Goal: Navigation & Orientation: Find specific page/section

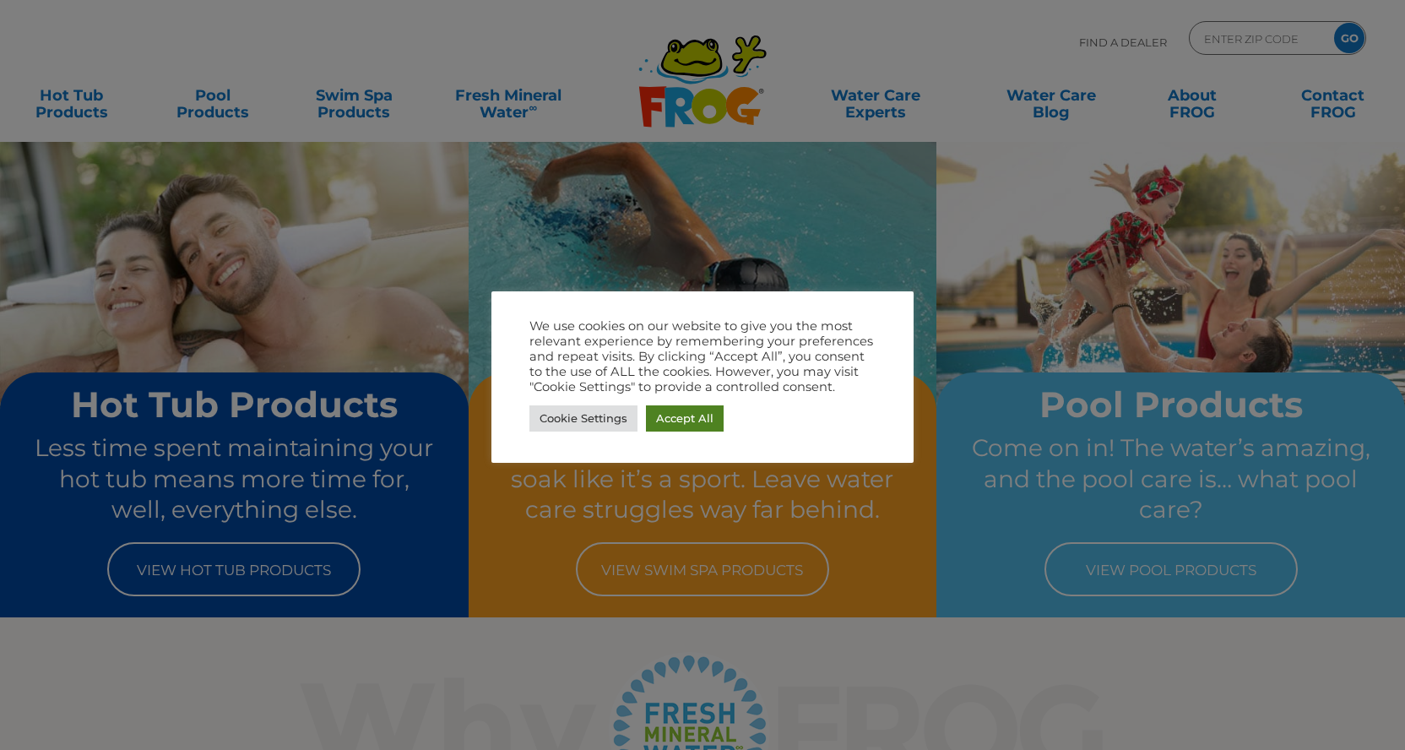
click at [689, 418] on link "Accept All" at bounding box center [685, 418] width 78 height 26
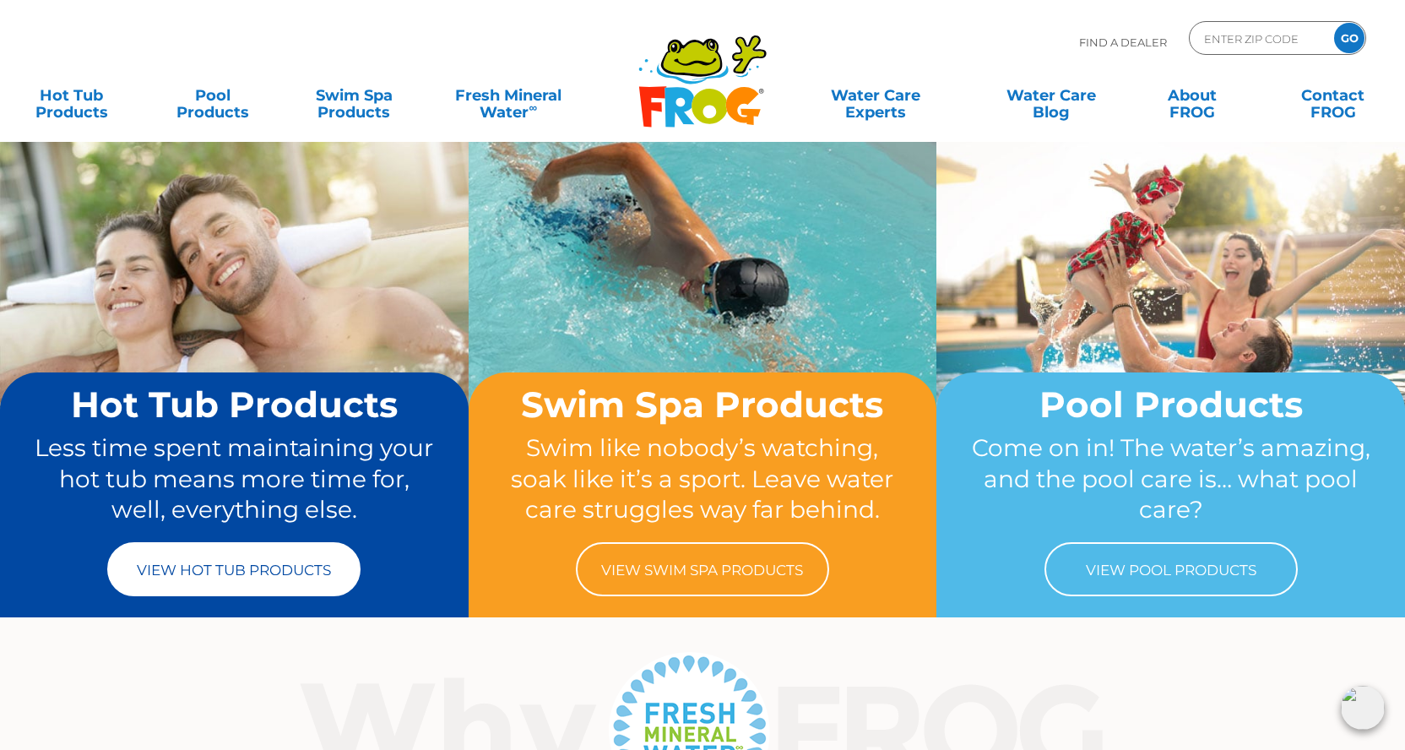
click at [245, 565] on link "View Hot Tub Products" at bounding box center [233, 569] width 253 height 54
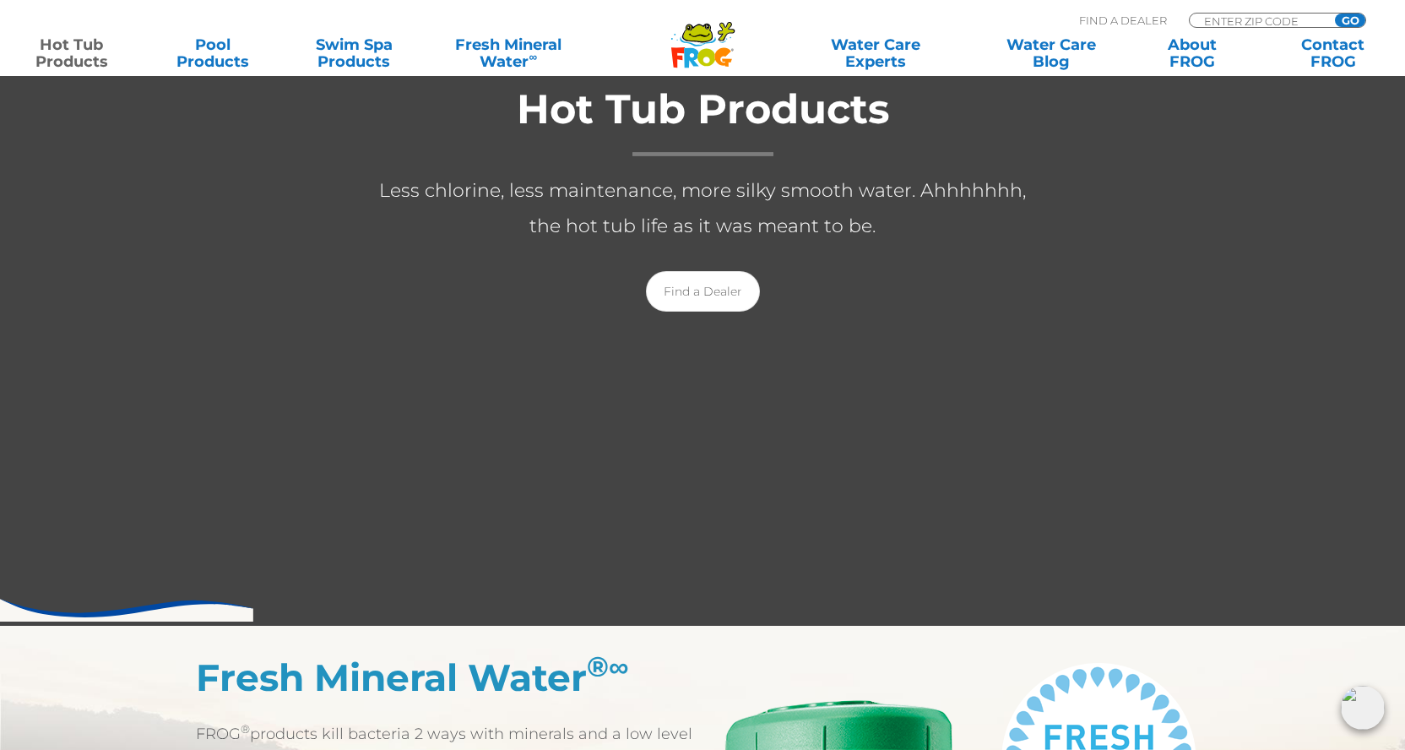
scroll to position [270, 0]
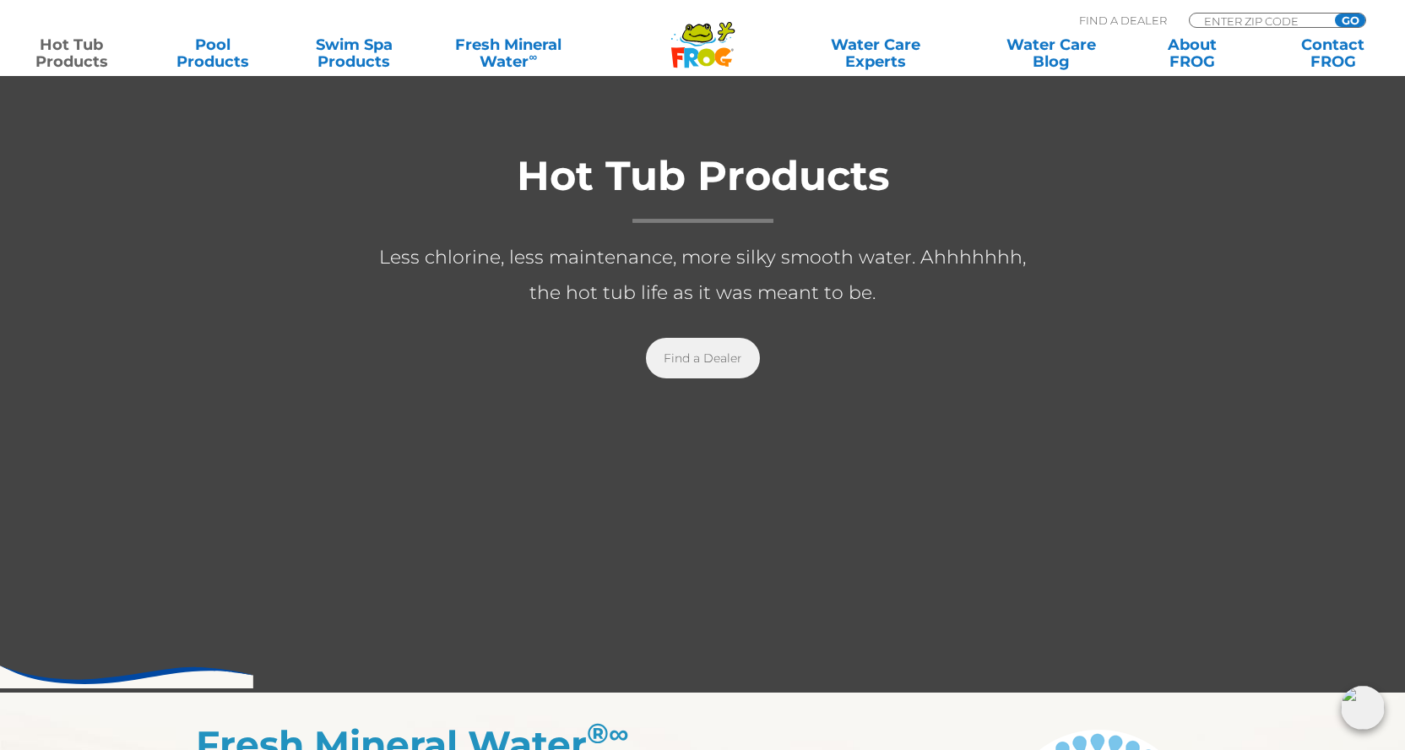
click at [686, 362] on link "Find a Dealer" at bounding box center [703, 358] width 114 height 41
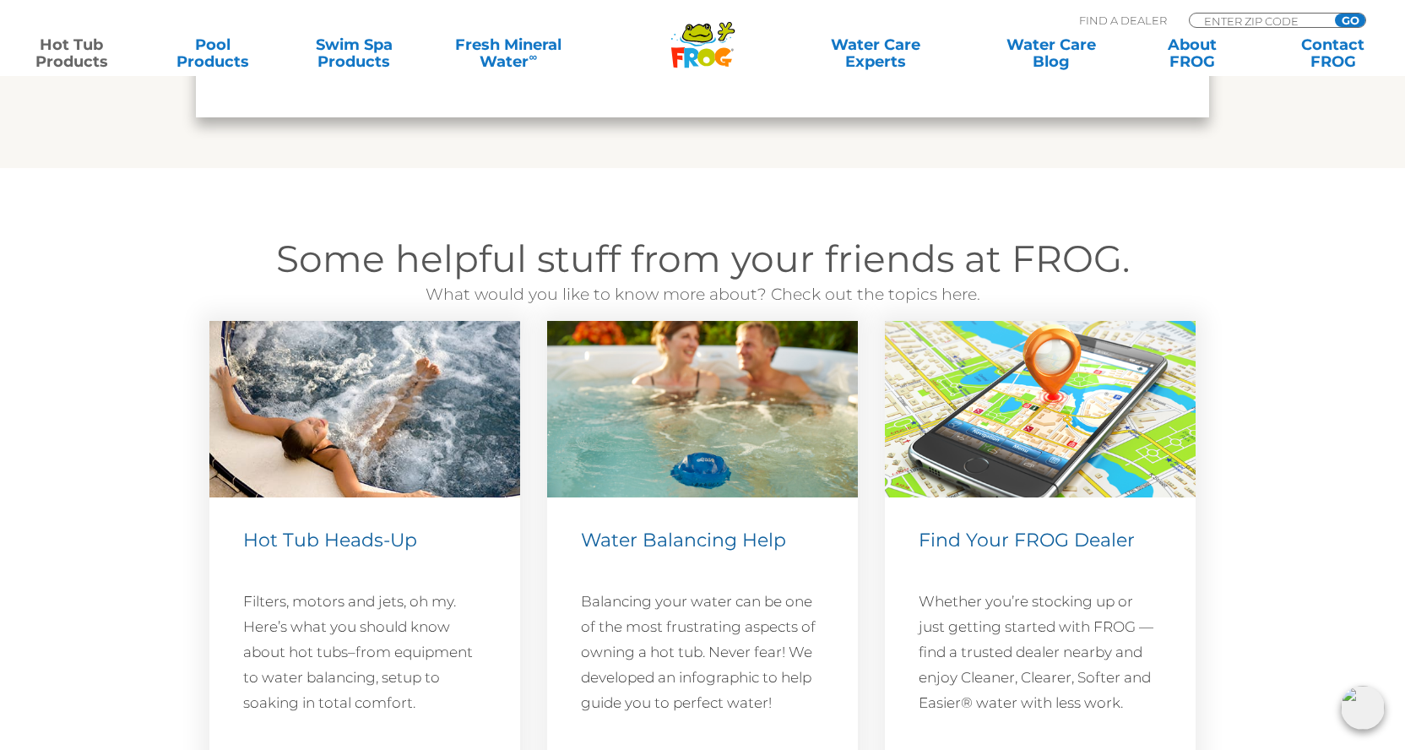
scroll to position [4691, 0]
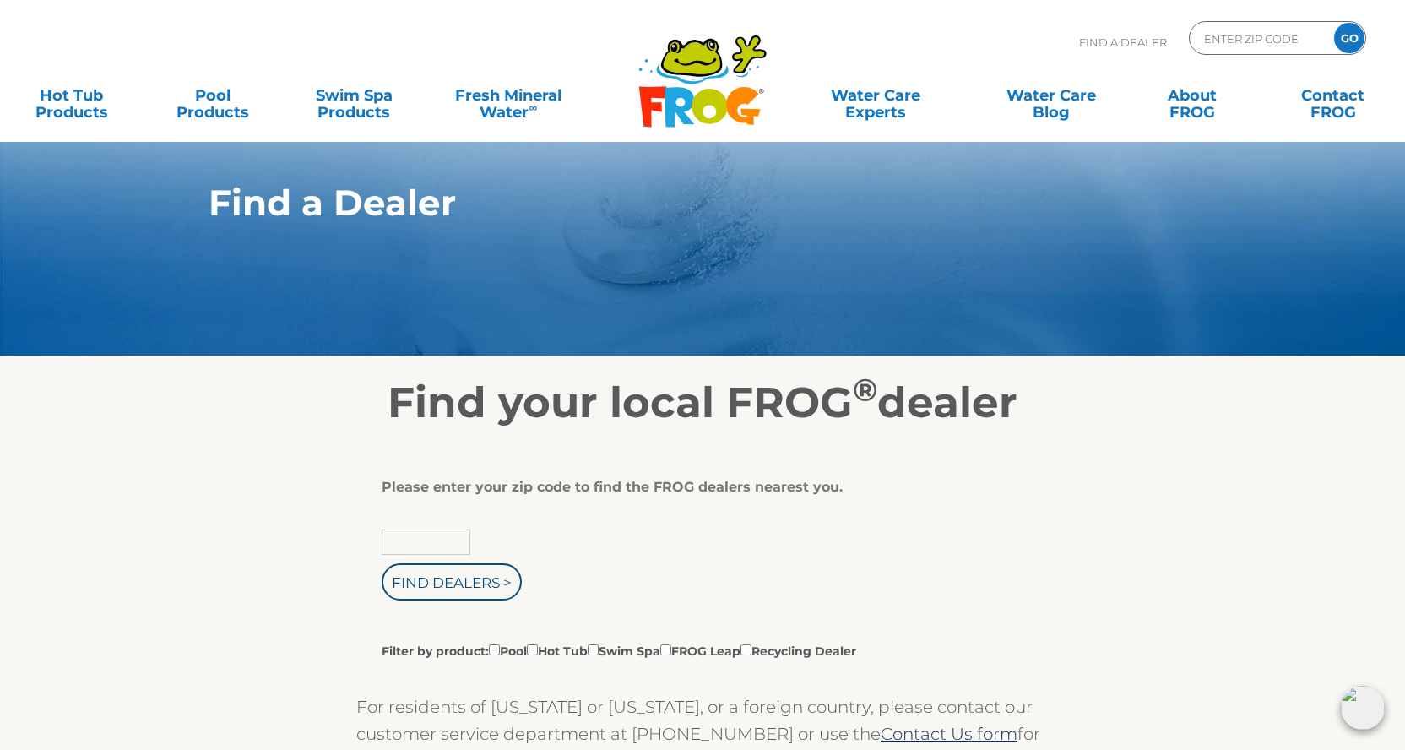
click at [439, 536] on input "text" at bounding box center [426, 541] width 89 height 25
type input "07079"
click at [408, 580] on input "Find Dealers >" at bounding box center [452, 581] width 140 height 37
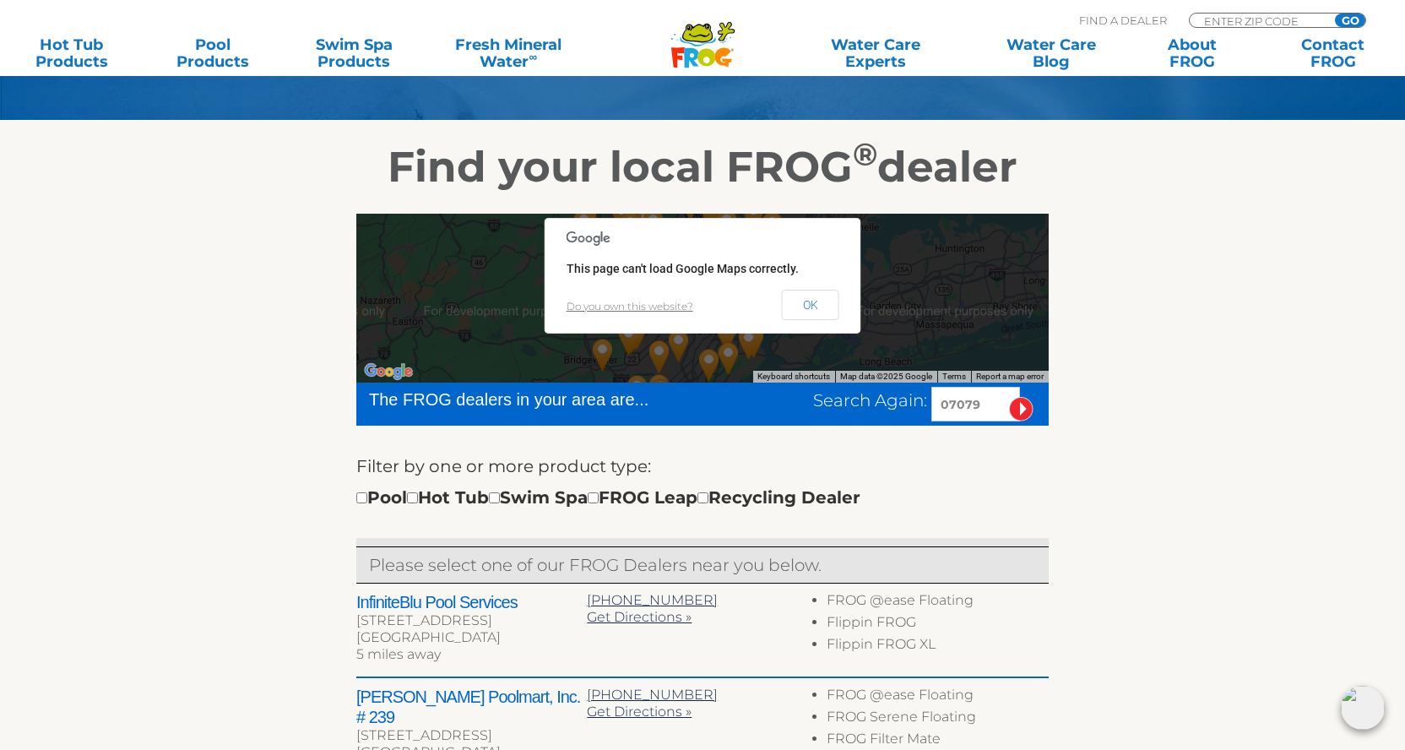
scroll to position [242, 0]
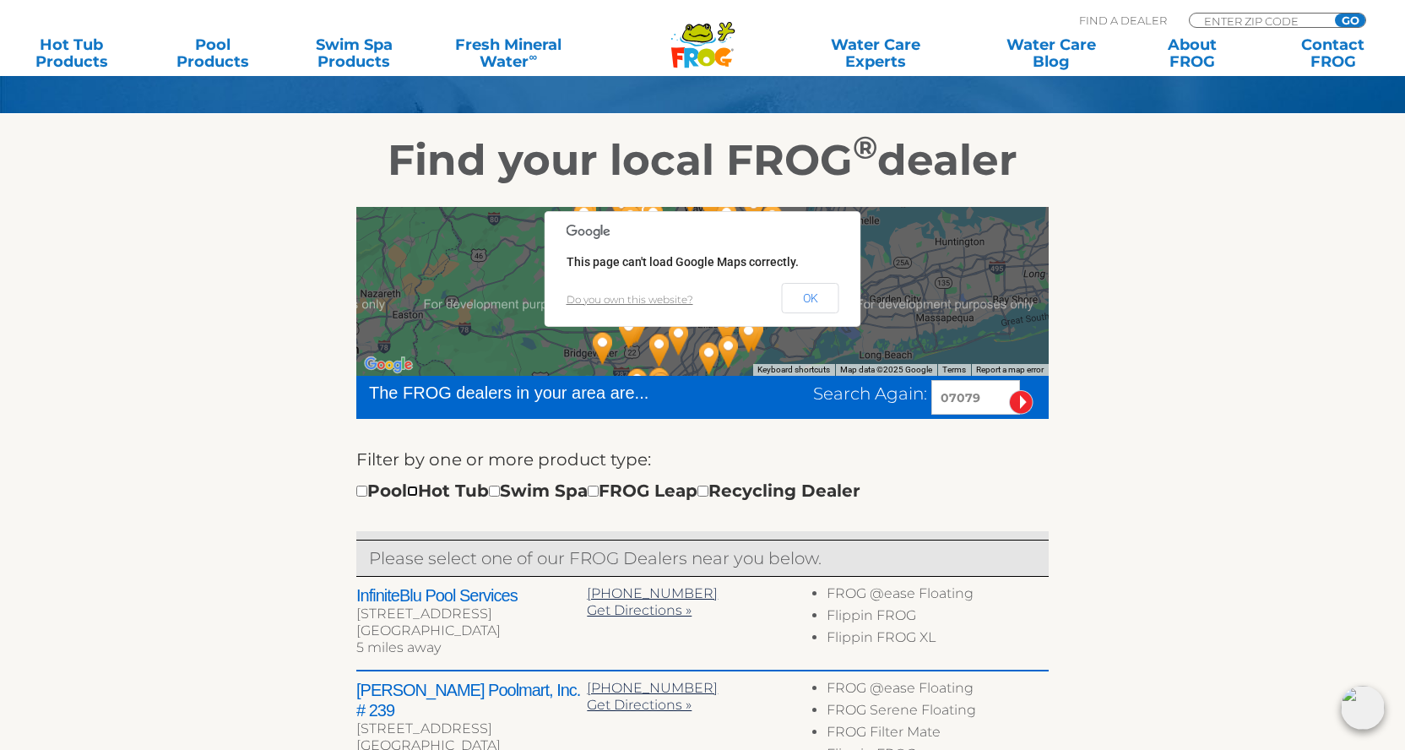
click at [418, 491] on input "checkbox" at bounding box center [412, 490] width 11 height 11
checkbox input "true"
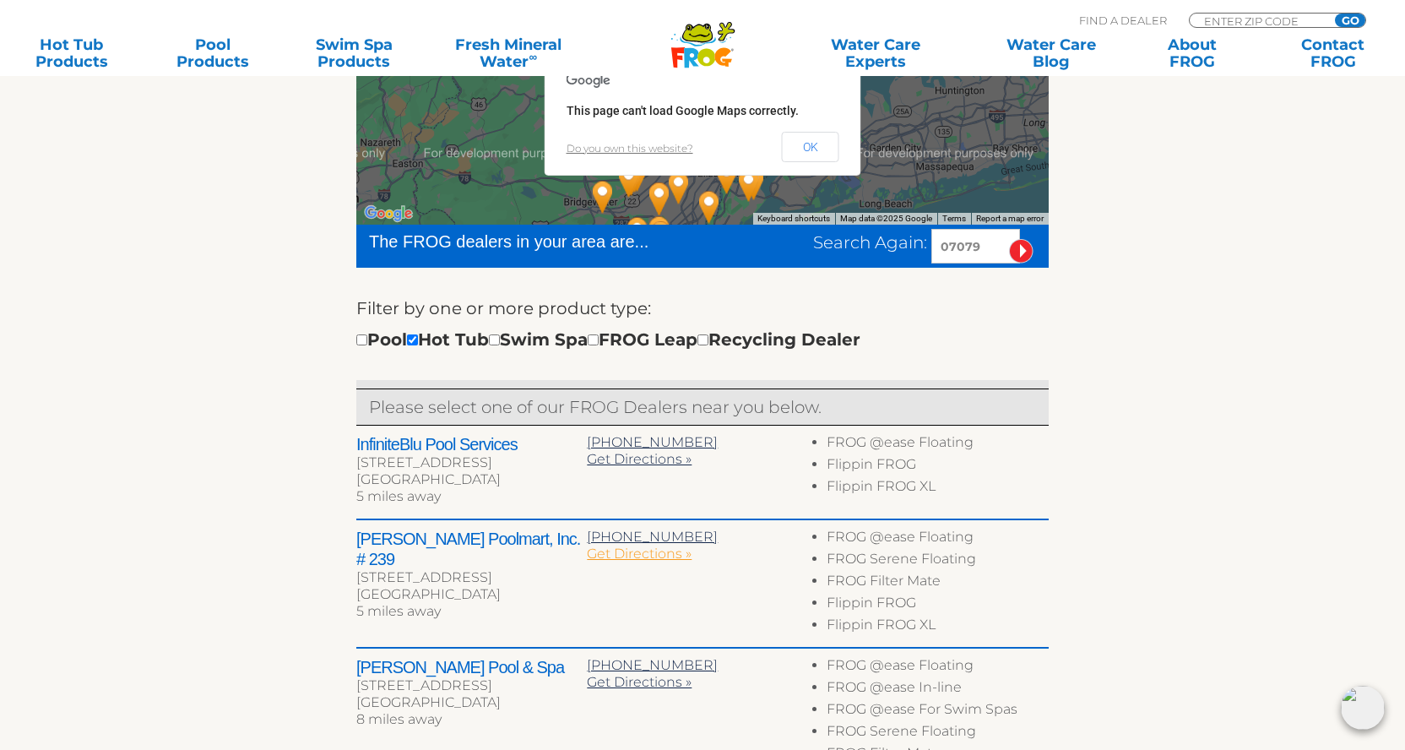
scroll to position [409, 0]
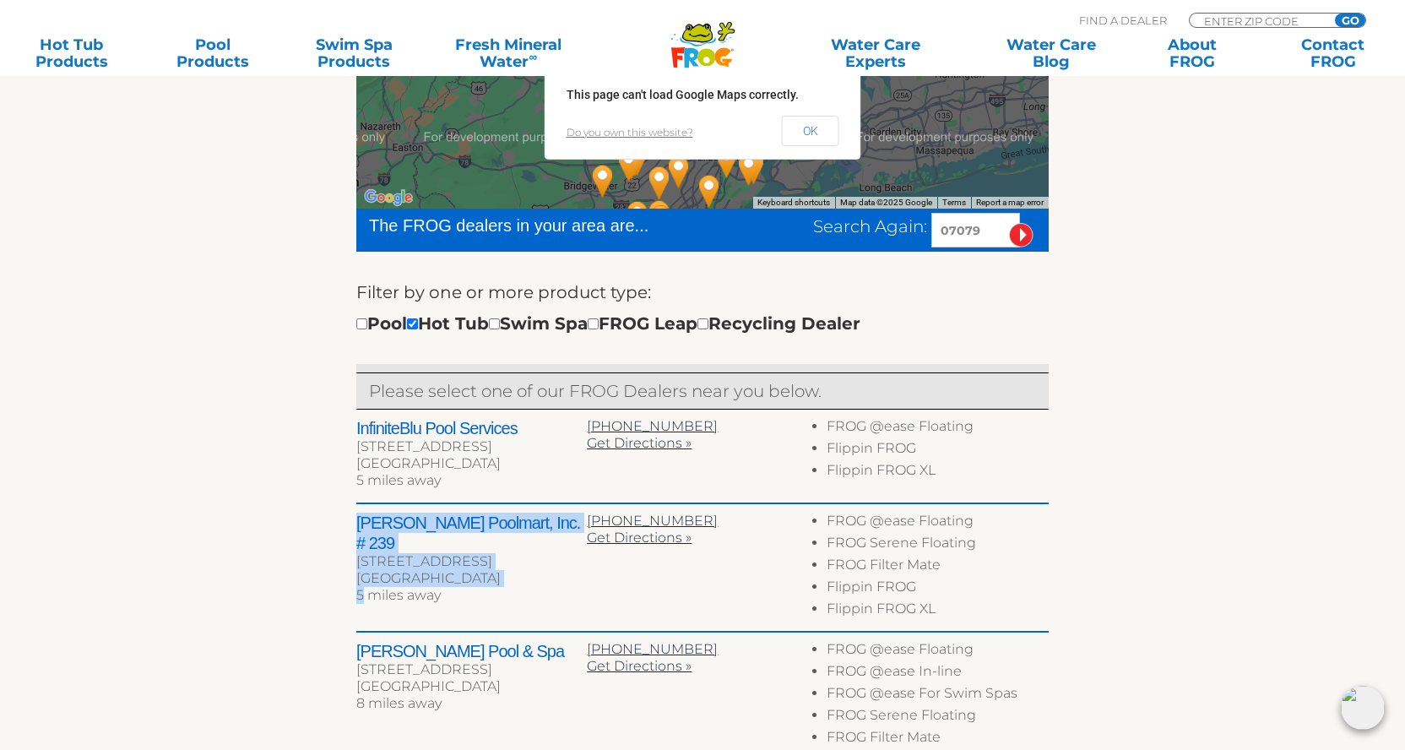
drag, startPoint x: 338, startPoint y: 516, endPoint x: 361, endPoint y: 578, distance: 66.5
click at [361, 578] on div "← Move left → Move right ↑ Move up ↓ Move down + Zoom in - Zoom out Home Jump l…" at bounding box center [702, 662] width 1038 height 1286
click at [325, 543] on div "← Move left → Move right ↑ Move up ↓ Move down + Zoom in - Zoom out Home Jump l…" at bounding box center [702, 662] width 1038 height 1286
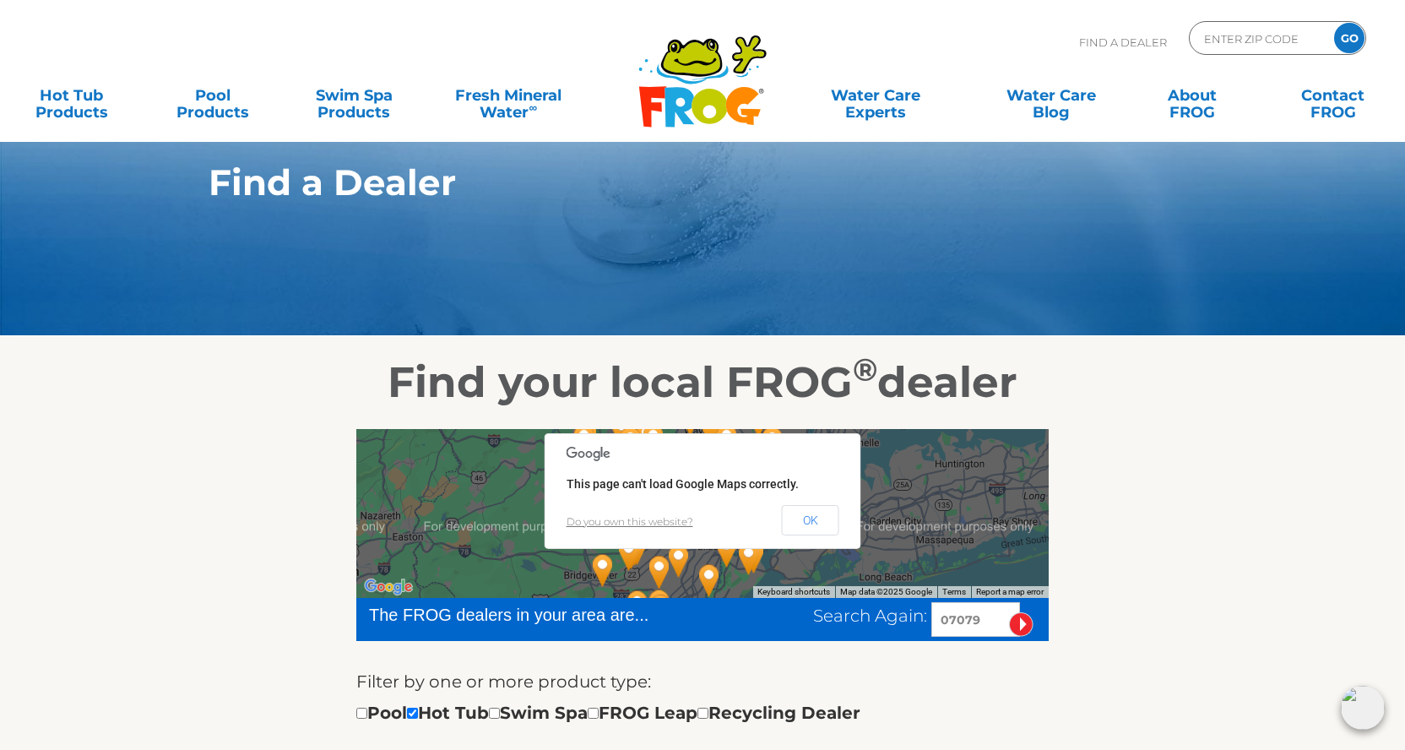
scroll to position [16, 0]
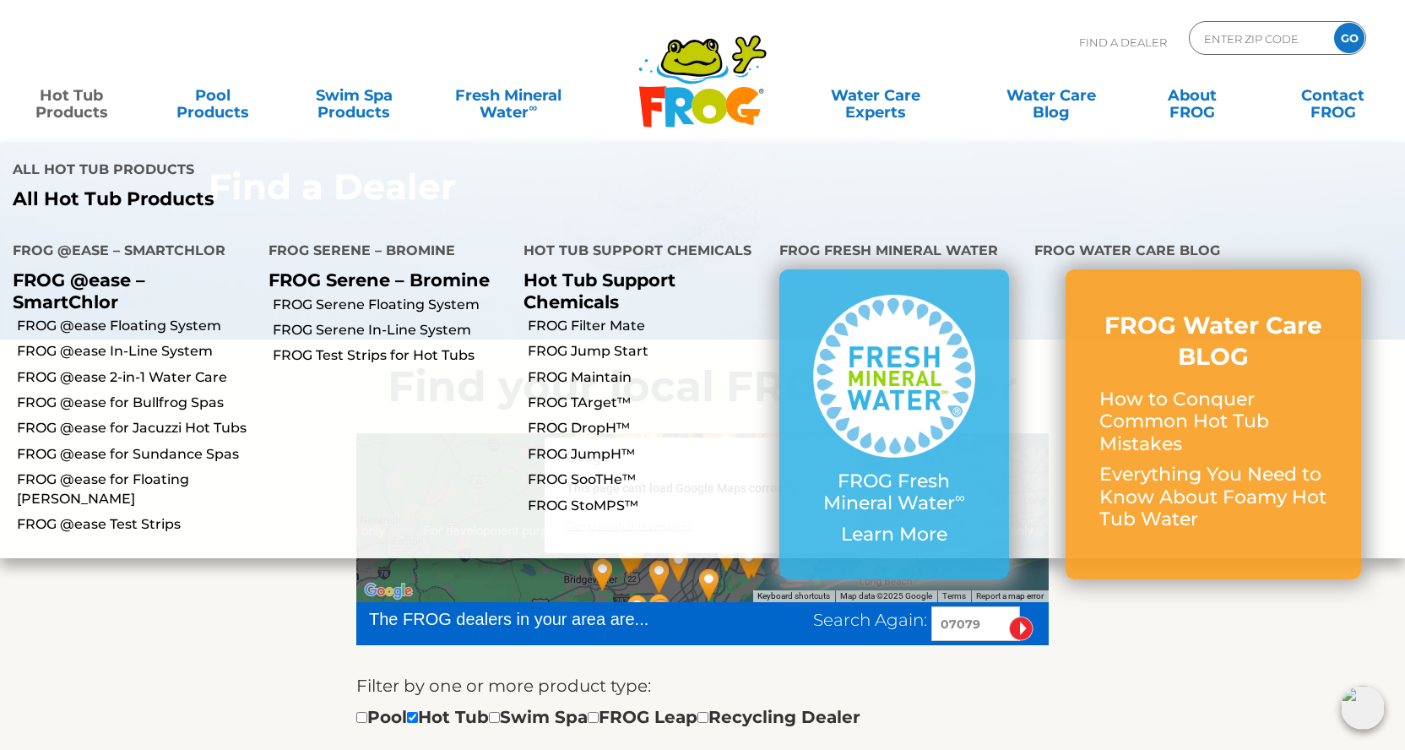
click at [89, 106] on link "Hot Tub Products" at bounding box center [72, 96] width 110 height 34
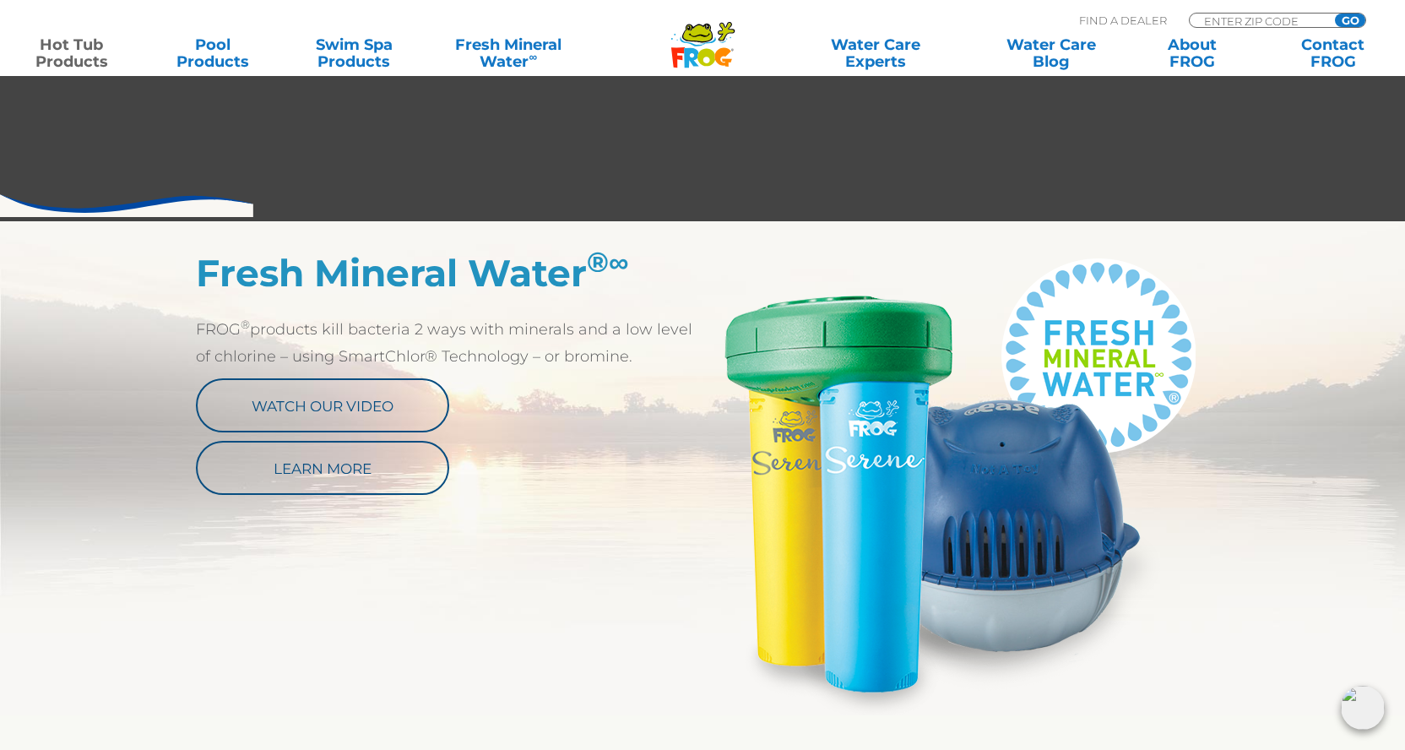
scroll to position [746, 0]
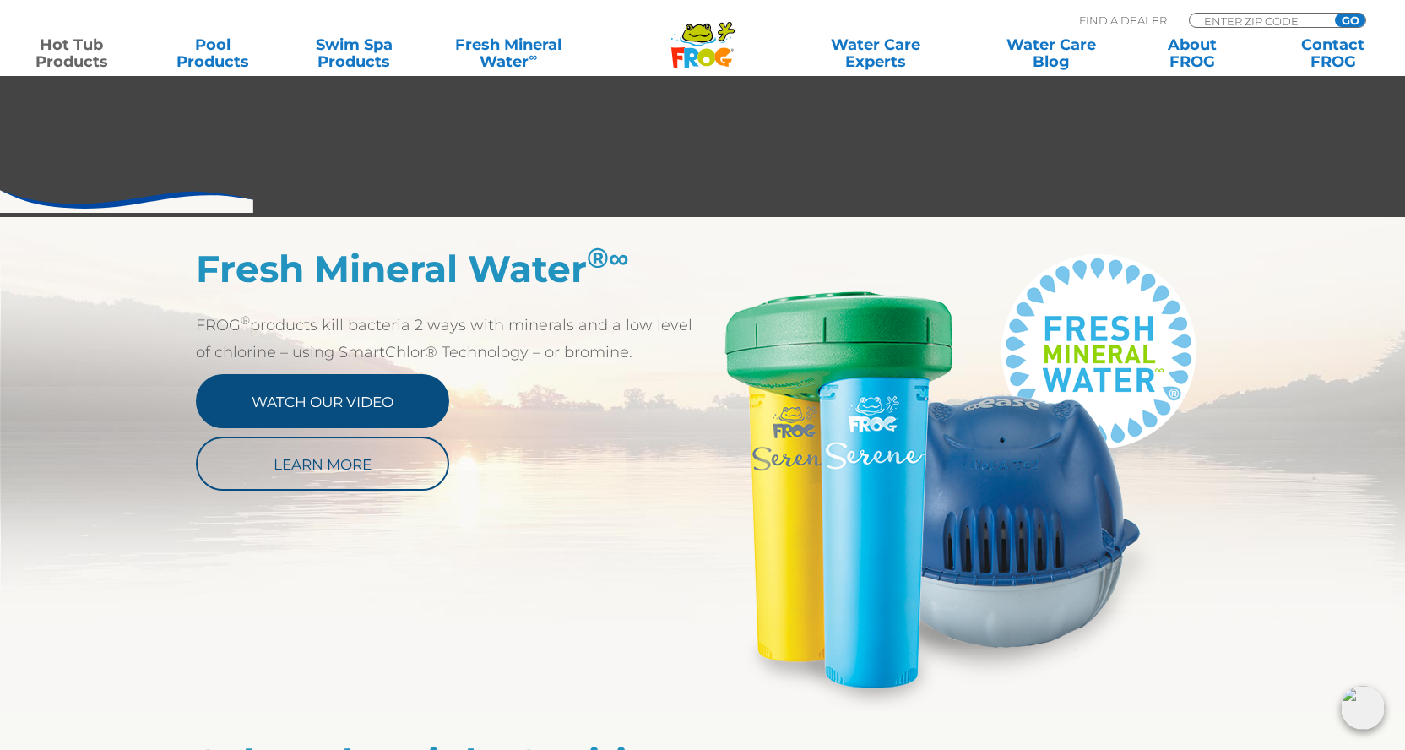
click at [369, 389] on link "Watch Our Video" at bounding box center [322, 401] width 253 height 54
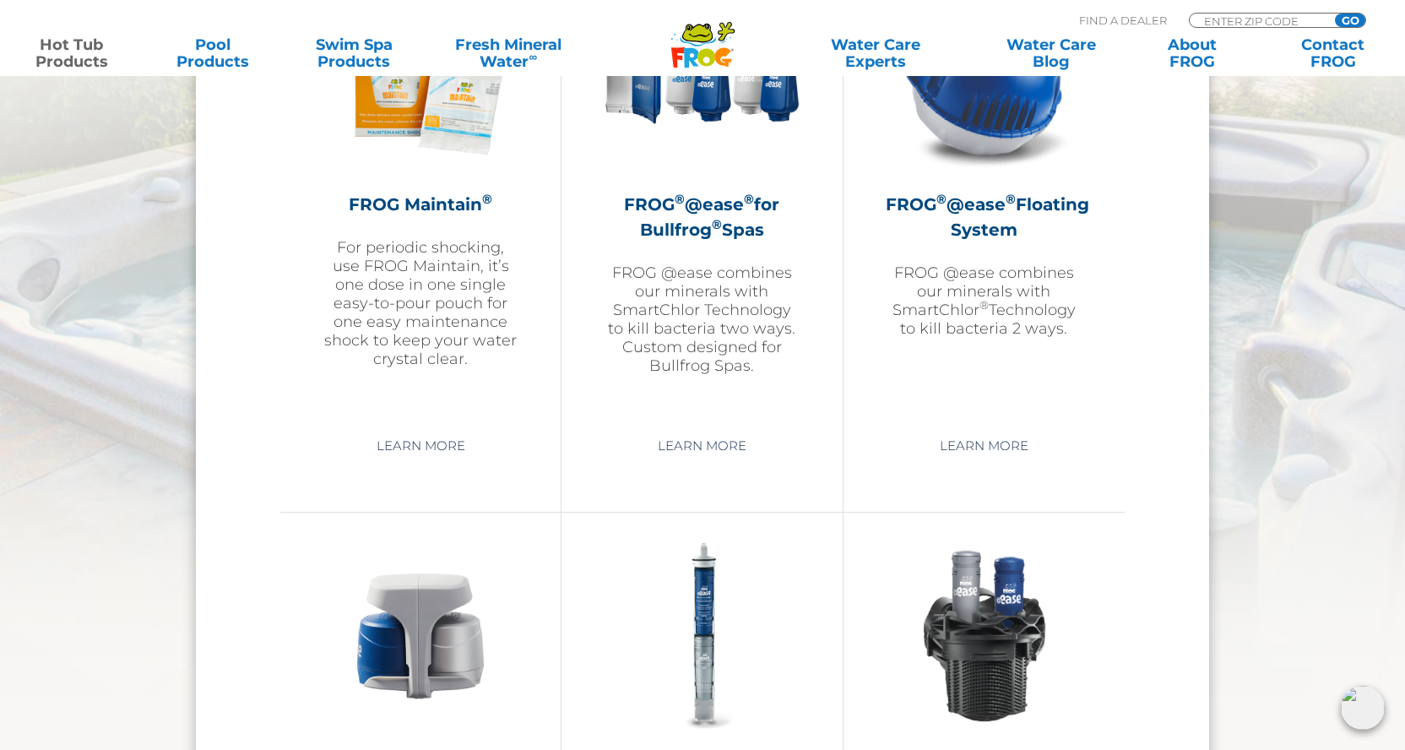
scroll to position [2026, 0]
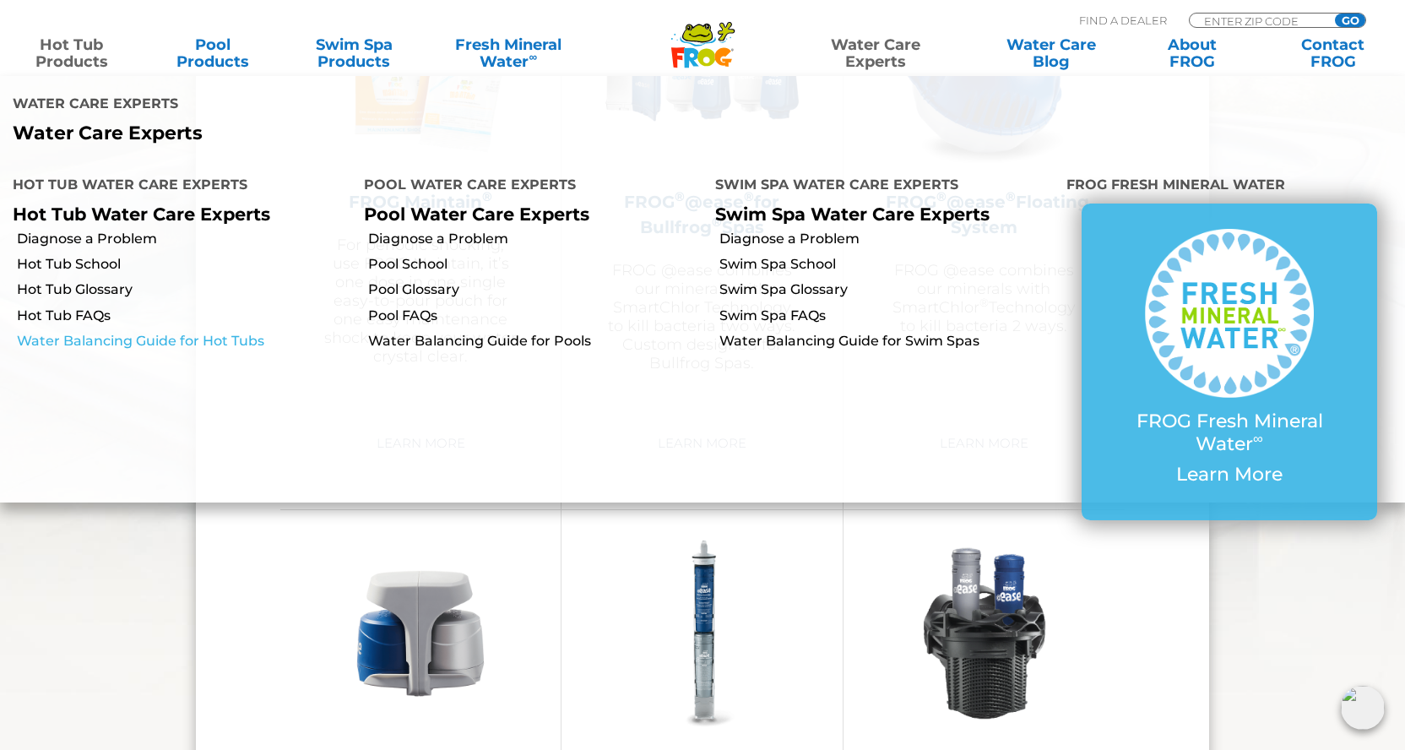
click at [233, 332] on link "Water Balancing Guide for Hot Tubs" at bounding box center [184, 341] width 334 height 19
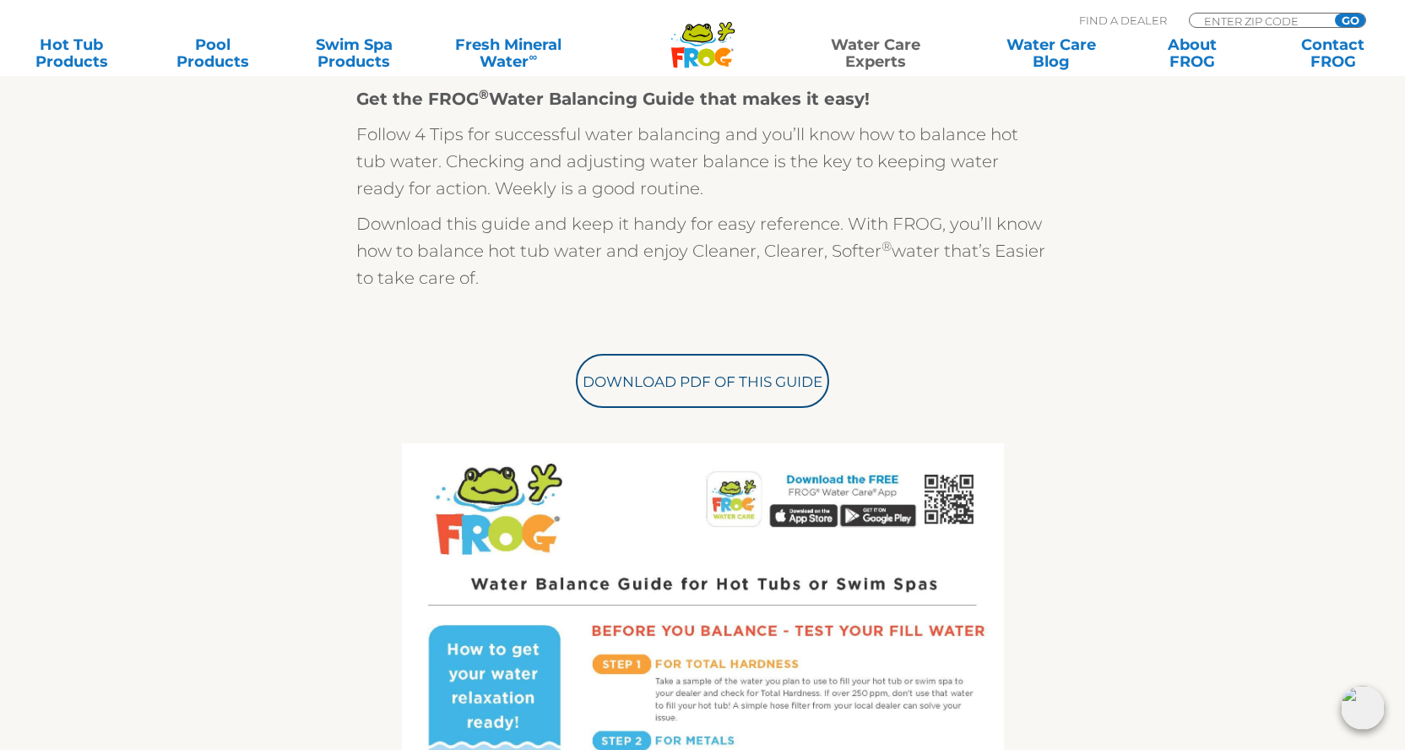
scroll to position [474, 0]
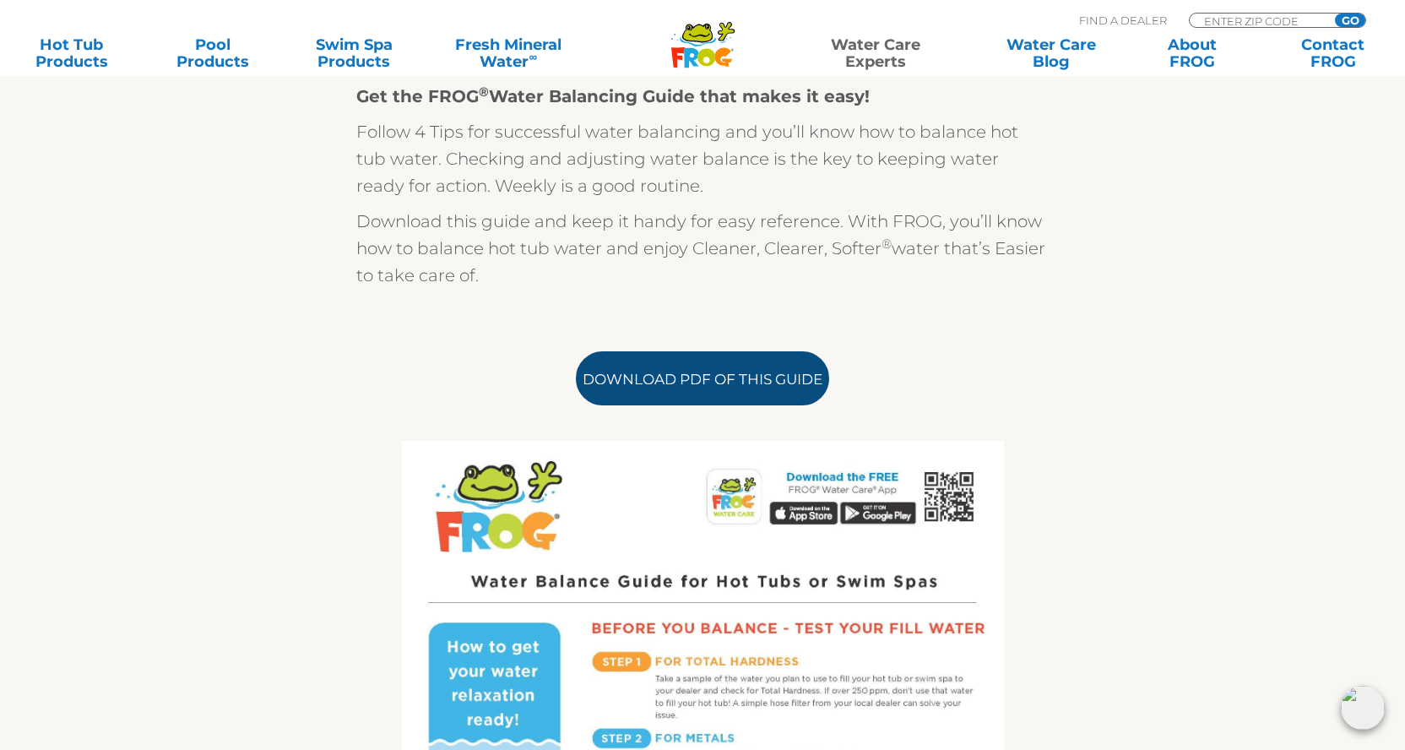
click at [641, 359] on link "Download PDF of this Guide" at bounding box center [702, 378] width 253 height 54
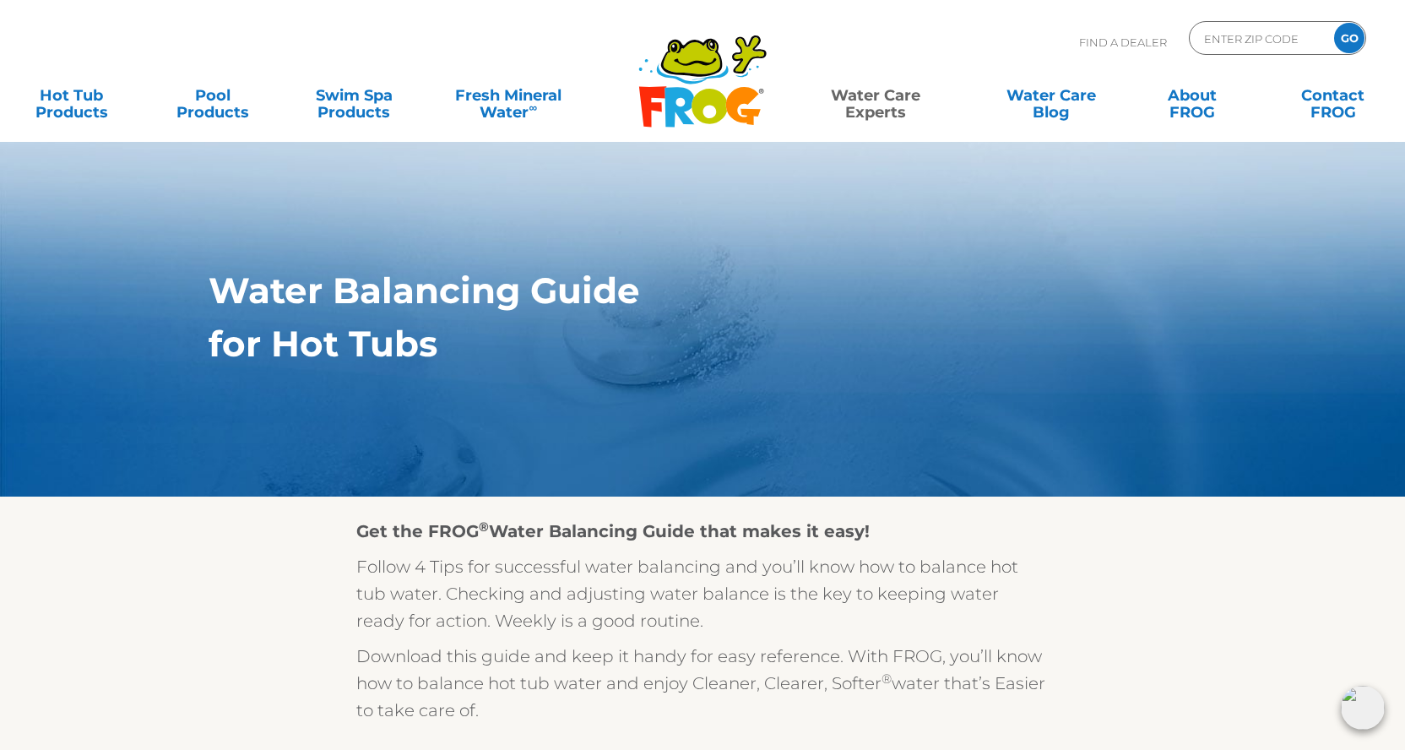
scroll to position [0, 0]
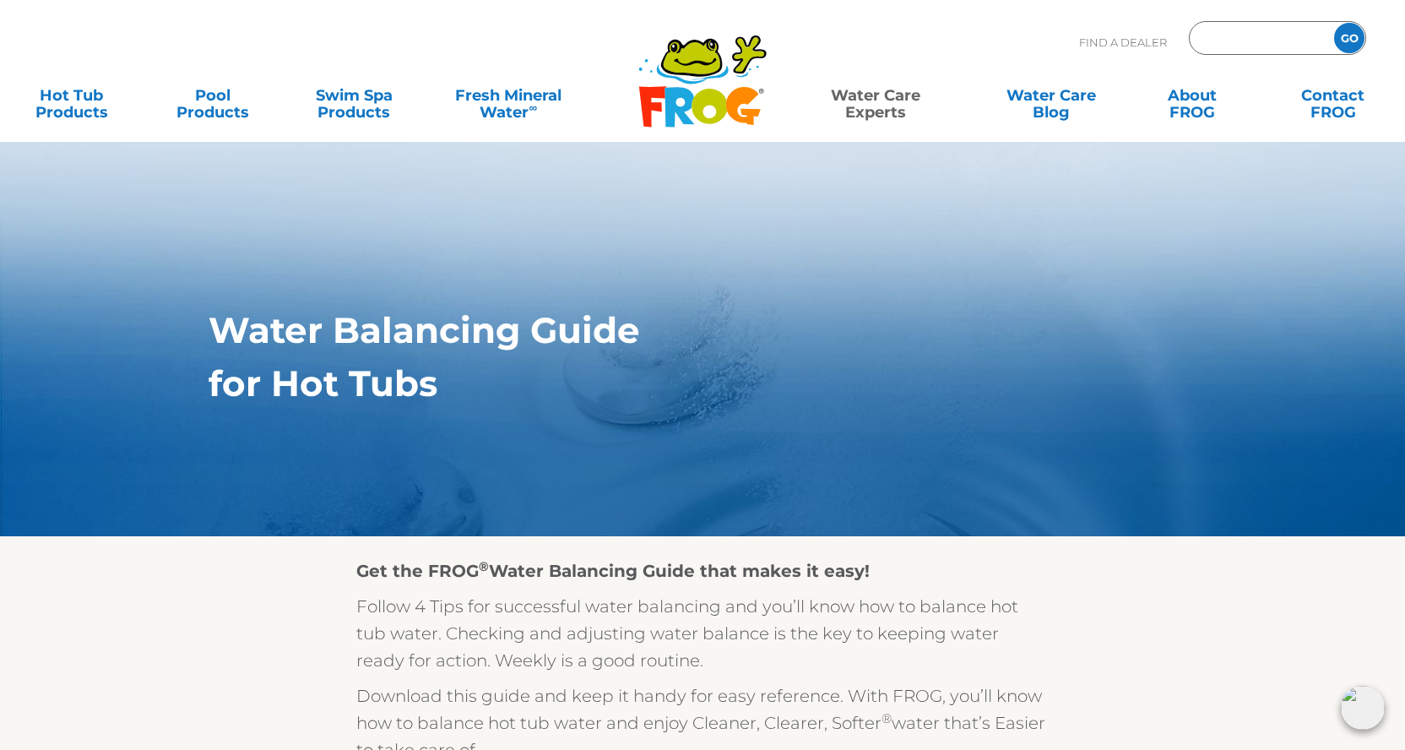
click at [1281, 41] on input "Zip Code Form" at bounding box center [1259, 38] width 114 height 24
type input "07079"
click at [1334, 23] on input "GO" at bounding box center [1349, 38] width 30 height 30
click at [1350, 41] on input "GO" at bounding box center [1349, 38] width 30 height 30
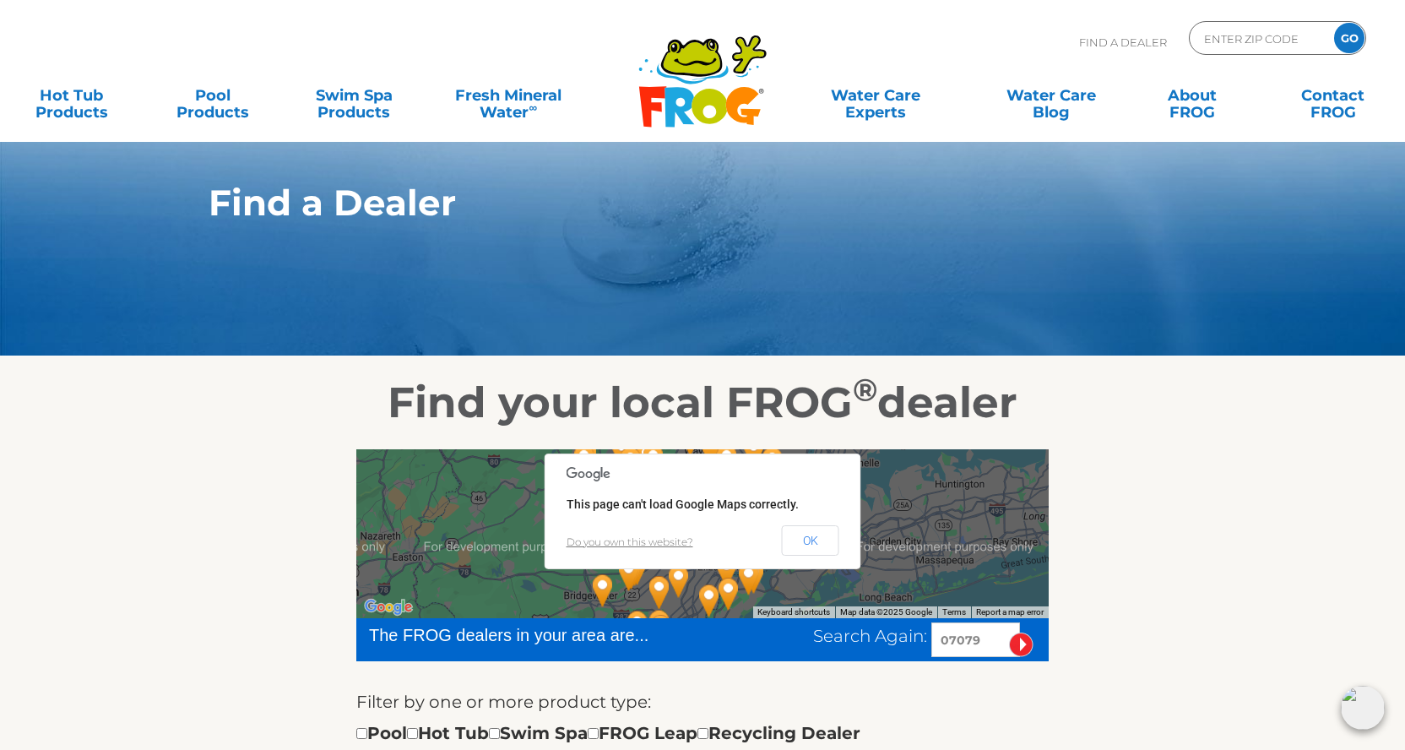
scroll to position [8, 0]
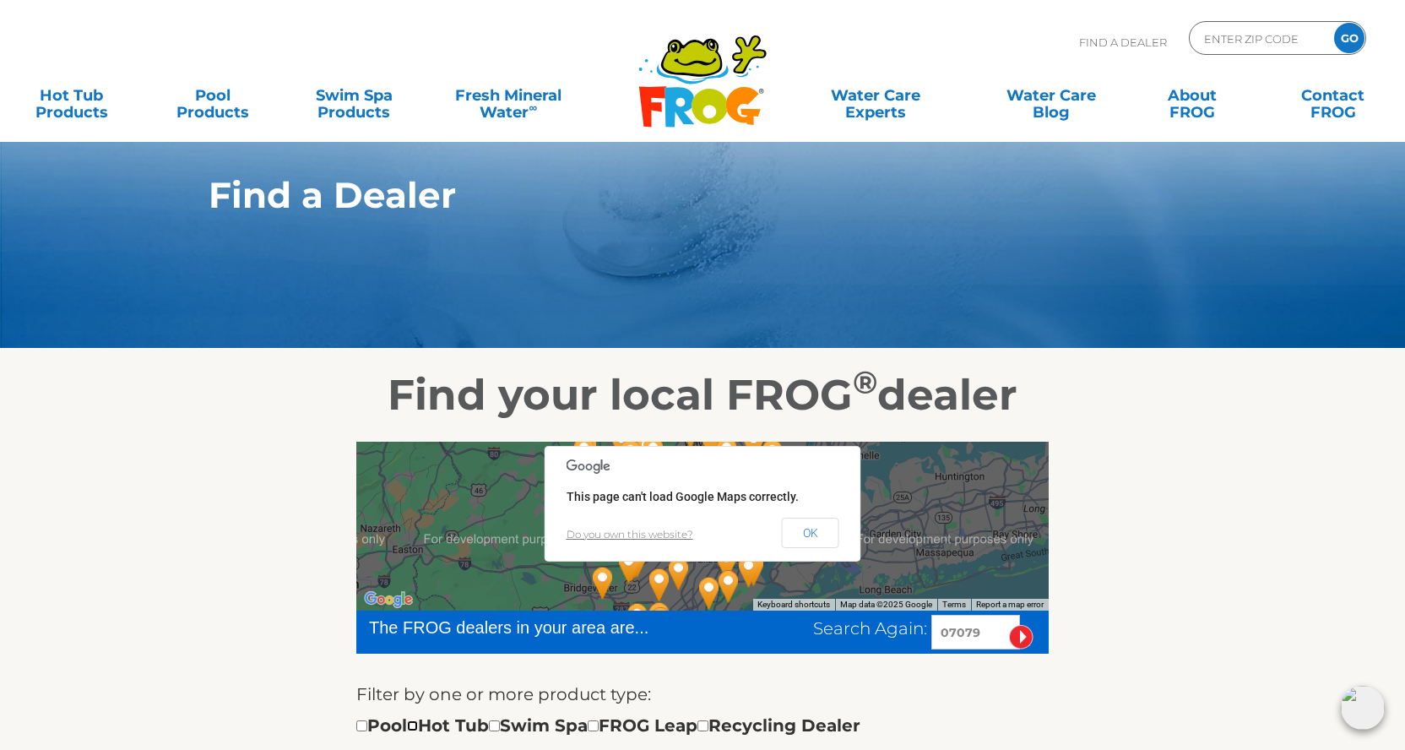
click at [418, 723] on input "checkbox" at bounding box center [412, 725] width 11 height 11
checkbox input "true"
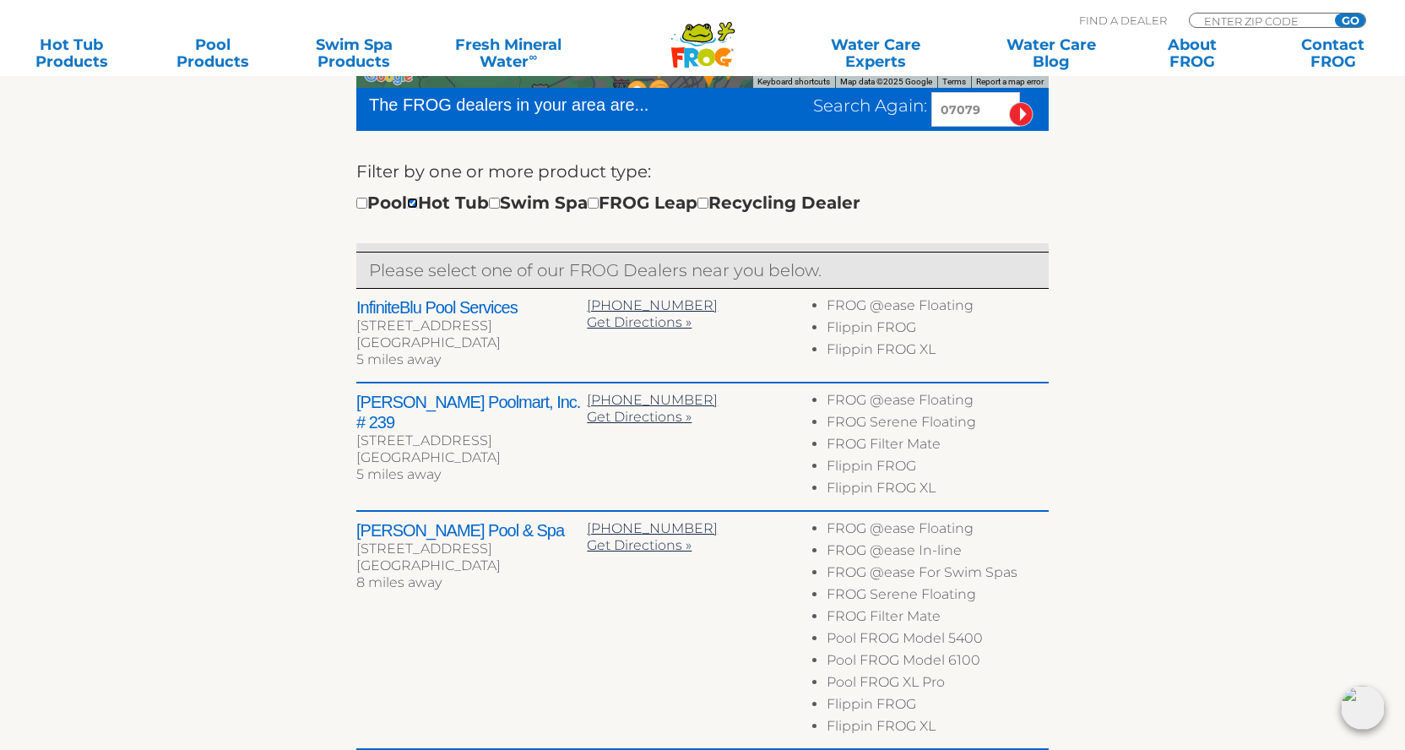
scroll to position [531, 0]
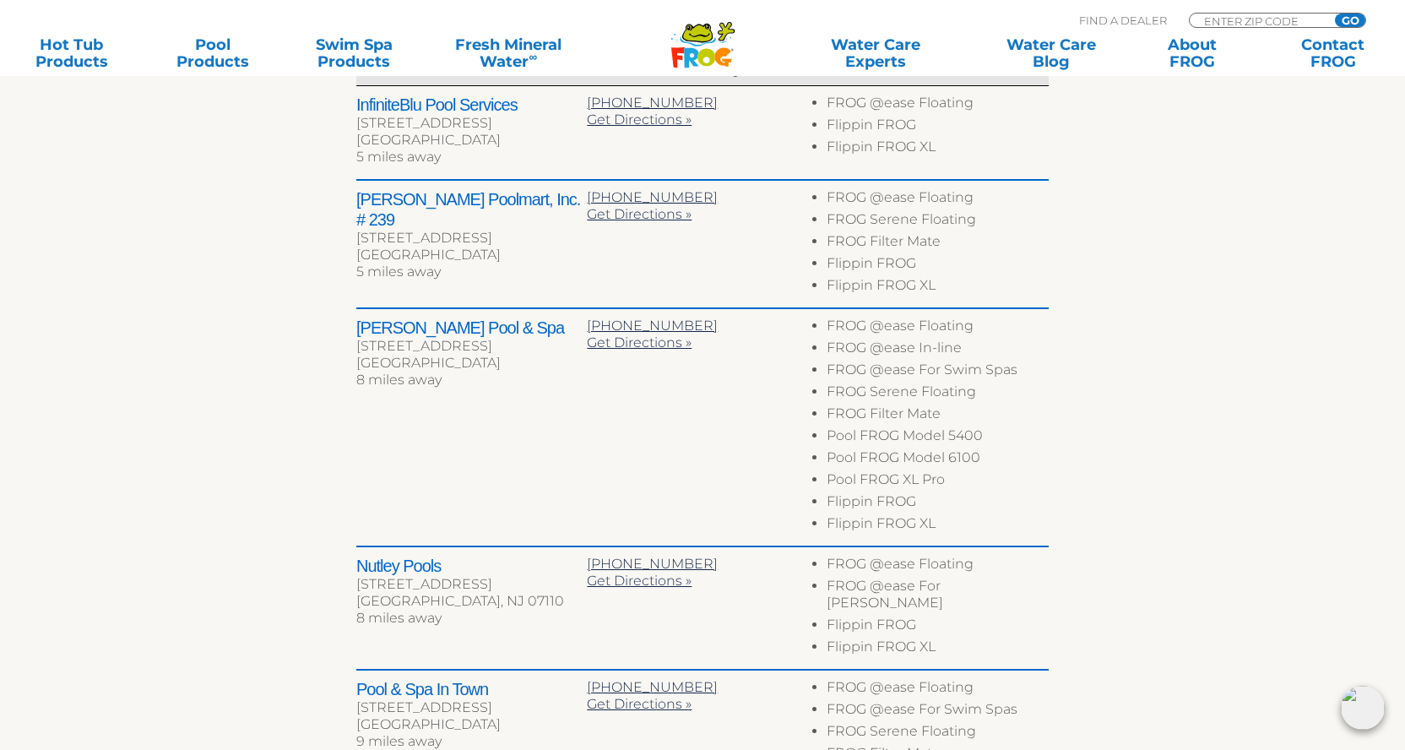
scroll to position [700, 0]
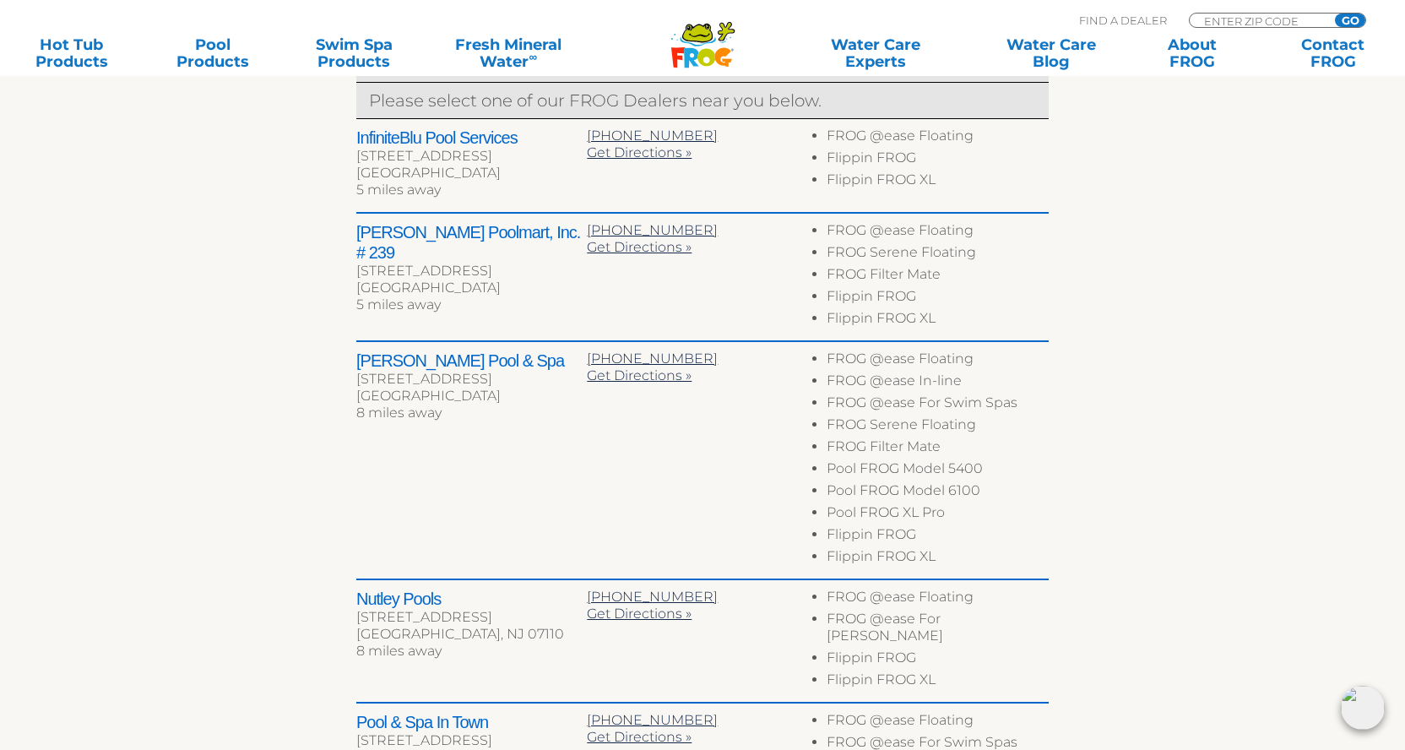
click at [460, 234] on h2 "[PERSON_NAME] Poolmart, Inc. # 239" at bounding box center [471, 242] width 230 height 41
click at [366, 232] on h2 "[PERSON_NAME] Poolmart, Inc. # 239" at bounding box center [471, 242] width 230 height 41
click at [550, 230] on h2 "[PERSON_NAME] Poolmart, Inc. # 239" at bounding box center [471, 242] width 230 height 41
drag, startPoint x: 518, startPoint y: 137, endPoint x: 350, endPoint y: 133, distance: 168.9
click at [350, 133] on div "← Move left → Move right ↑ Move up ↓ Move down + Zoom in - Zoom out Home Jump l…" at bounding box center [702, 371] width 1038 height 1286
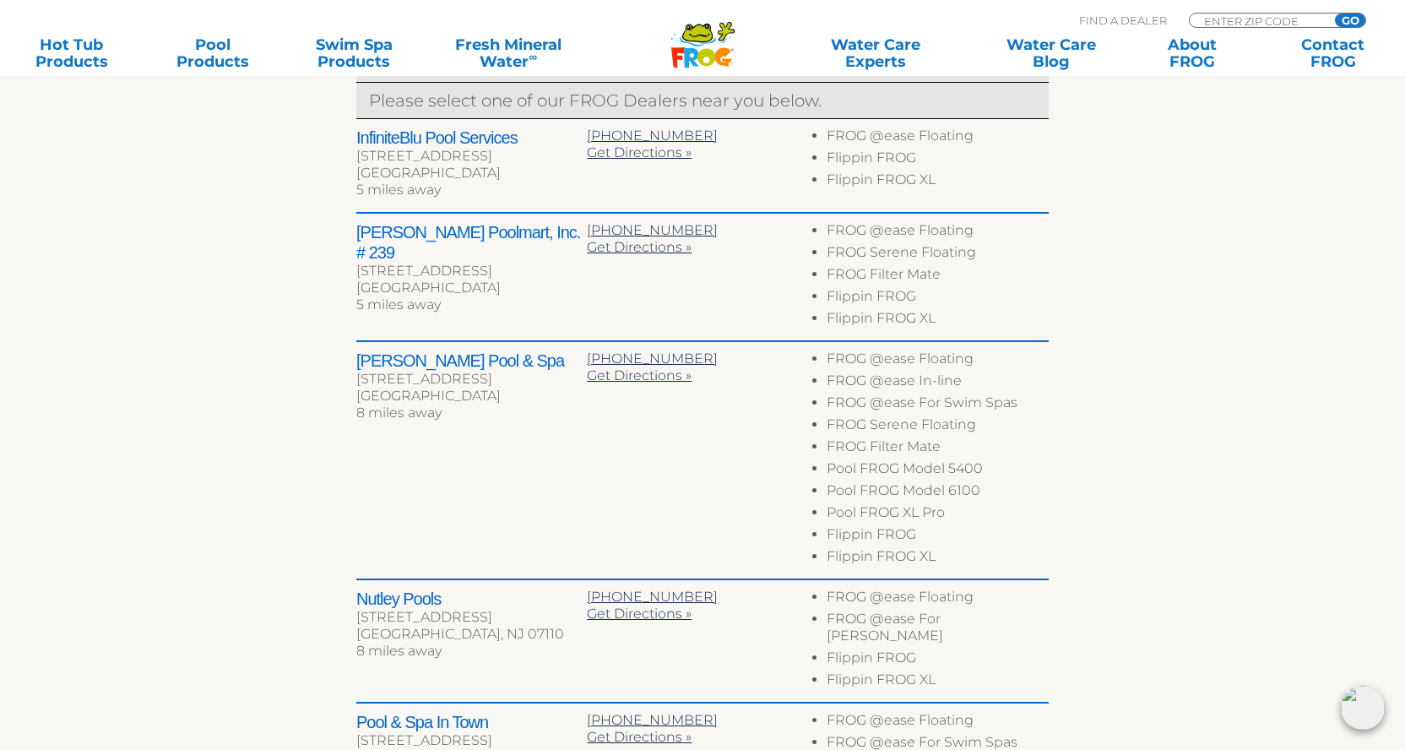
click at [572, 490] on div "[PERSON_NAME][GEOGRAPHIC_DATA] [STREET_ADDRESS] 8 miles away [PHONE_NUMBER] Get…" at bounding box center [702, 461] width 692 height 238
click at [455, 360] on h2 "[PERSON_NAME] Pool & Spa" at bounding box center [471, 360] width 230 height 20
drag, startPoint x: 466, startPoint y: 361, endPoint x: 344, endPoint y: 364, distance: 122.5
click at [344, 364] on div "← Move left → Move right ↑ Move up ↓ Move down + Zoom in - Zoom out Home Jump l…" at bounding box center [702, 371] width 1038 height 1286
copy h2 "[PERSON_NAME] Pool & Spa"
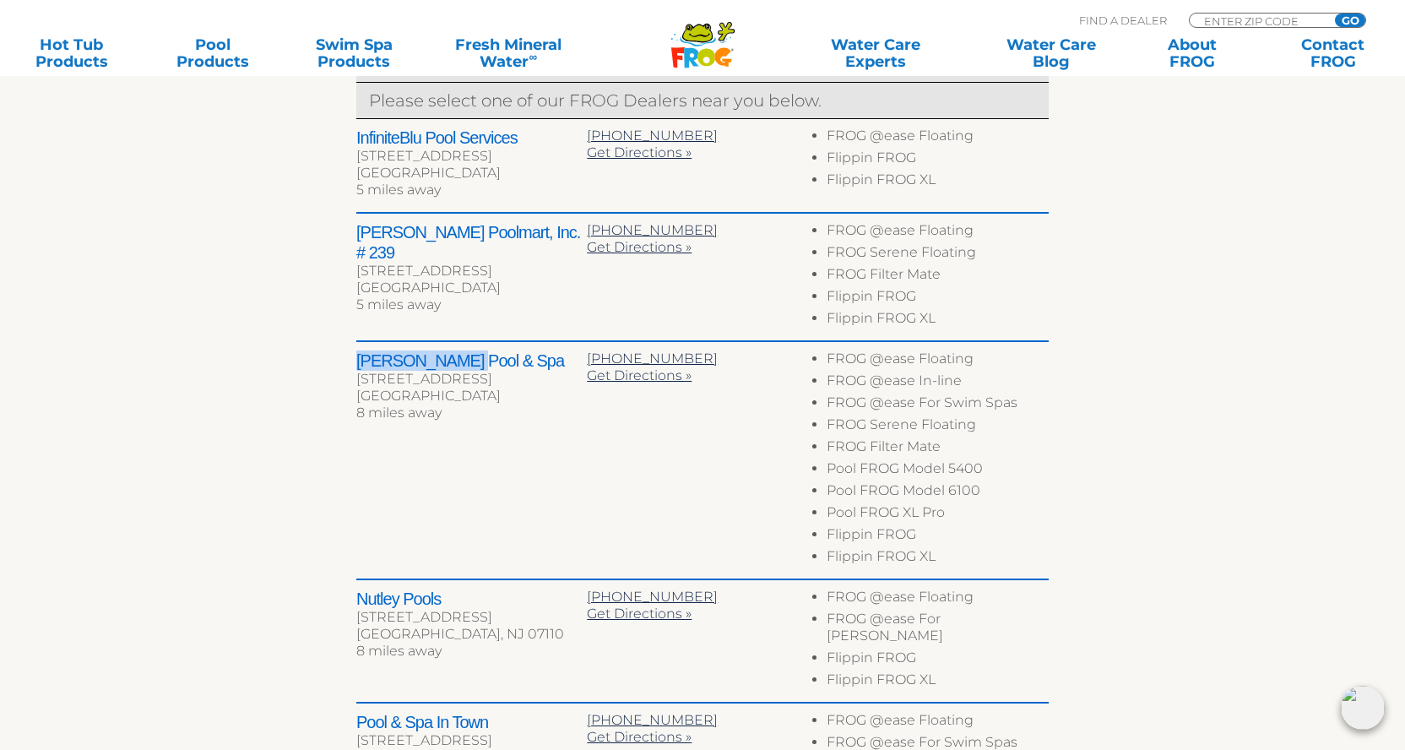
drag, startPoint x: 512, startPoint y: 267, endPoint x: 357, endPoint y: 250, distance: 155.4
click at [357, 250] on div "[PERSON_NAME] Poolmart, Inc. # 239 [STREET_ADDRESS] 5 miles away" at bounding box center [471, 270] width 230 height 96
copy div "[STREET_ADDRESS]"
click at [550, 228] on h2 "[PERSON_NAME] Poolmart, Inc. # 239" at bounding box center [471, 242] width 230 height 41
click at [599, 155] on span "Get Directions »" at bounding box center [639, 152] width 105 height 16
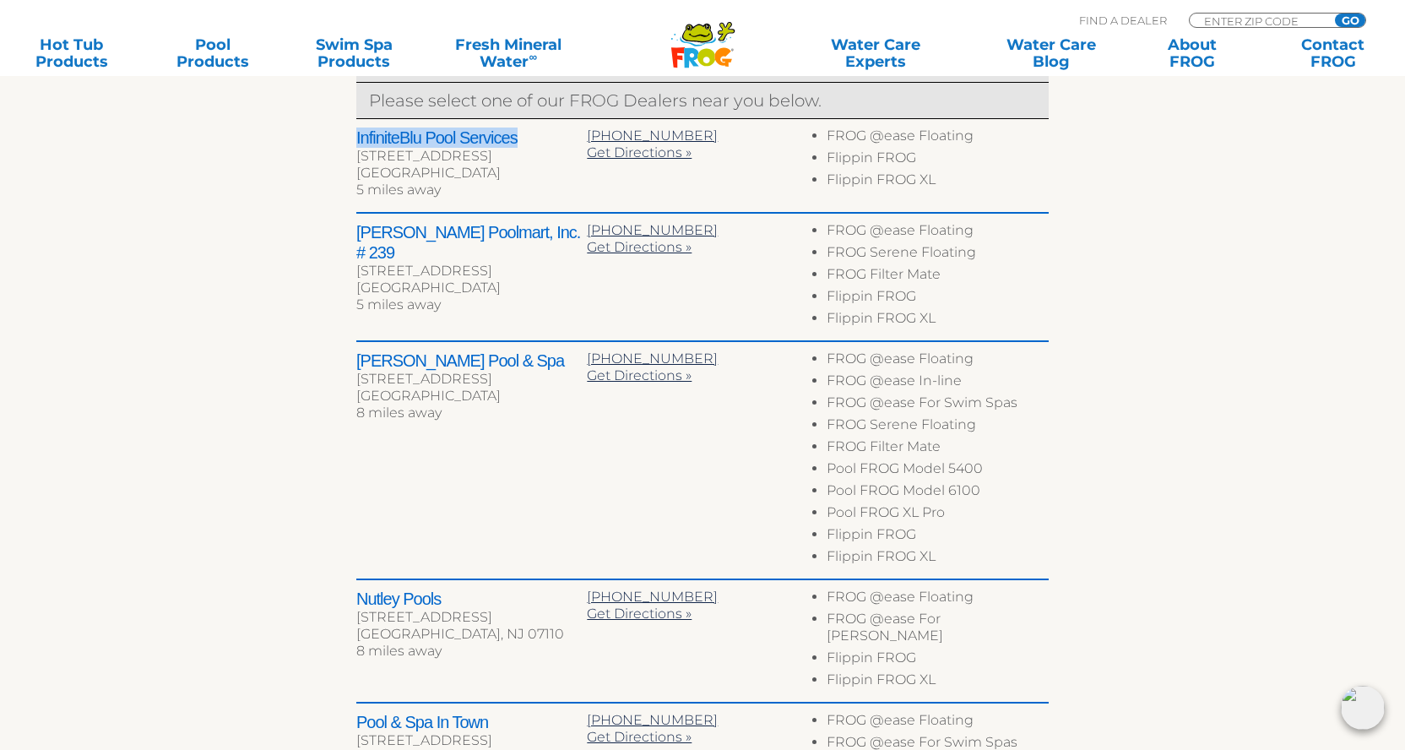
drag, startPoint x: 527, startPoint y: 133, endPoint x: 354, endPoint y: 137, distance: 173.1
click at [354, 137] on div "← Move left → Move right ↑ Move up ↓ Move down + Zoom in - Zoom out Home Jump l…" at bounding box center [702, 371] width 1038 height 1286
drag, startPoint x: 551, startPoint y: 229, endPoint x: 338, endPoint y: 230, distance: 213.6
click at [338, 230] on div "← Move left → Move right ↑ Move up ↓ Move down + Zoom in - Zoom out Home Jump l…" at bounding box center [702, 371] width 1038 height 1286
copy h2 "[PERSON_NAME] Poolmart, Inc. # 239"
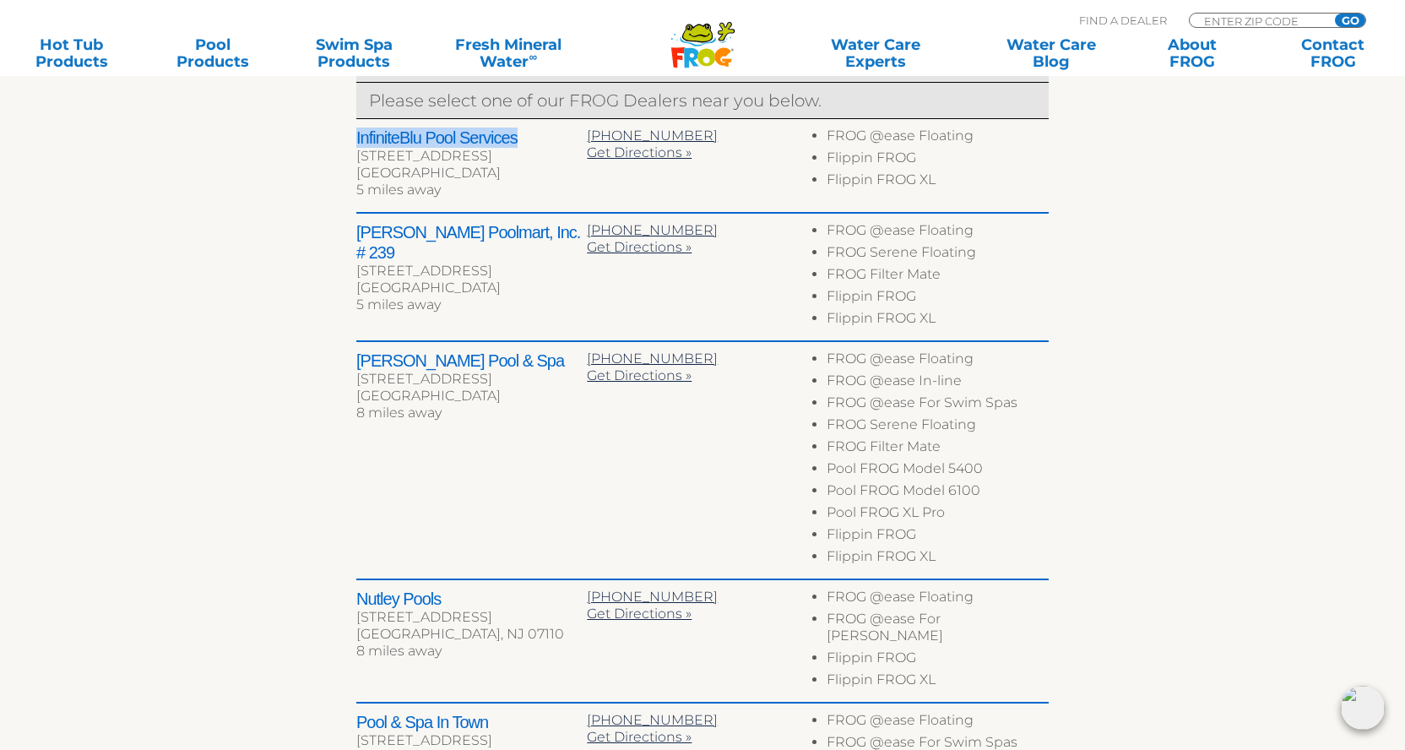
drag, startPoint x: 519, startPoint y: 137, endPoint x: 333, endPoint y: 136, distance: 185.7
click at [333, 136] on div "← Move left → Move right ↑ Move up ↓ Move down + Zoom in - Zoom out Home Jump l…" at bounding box center [702, 371] width 1038 height 1286
copy h2 "InfiniteBlu Pool Services"
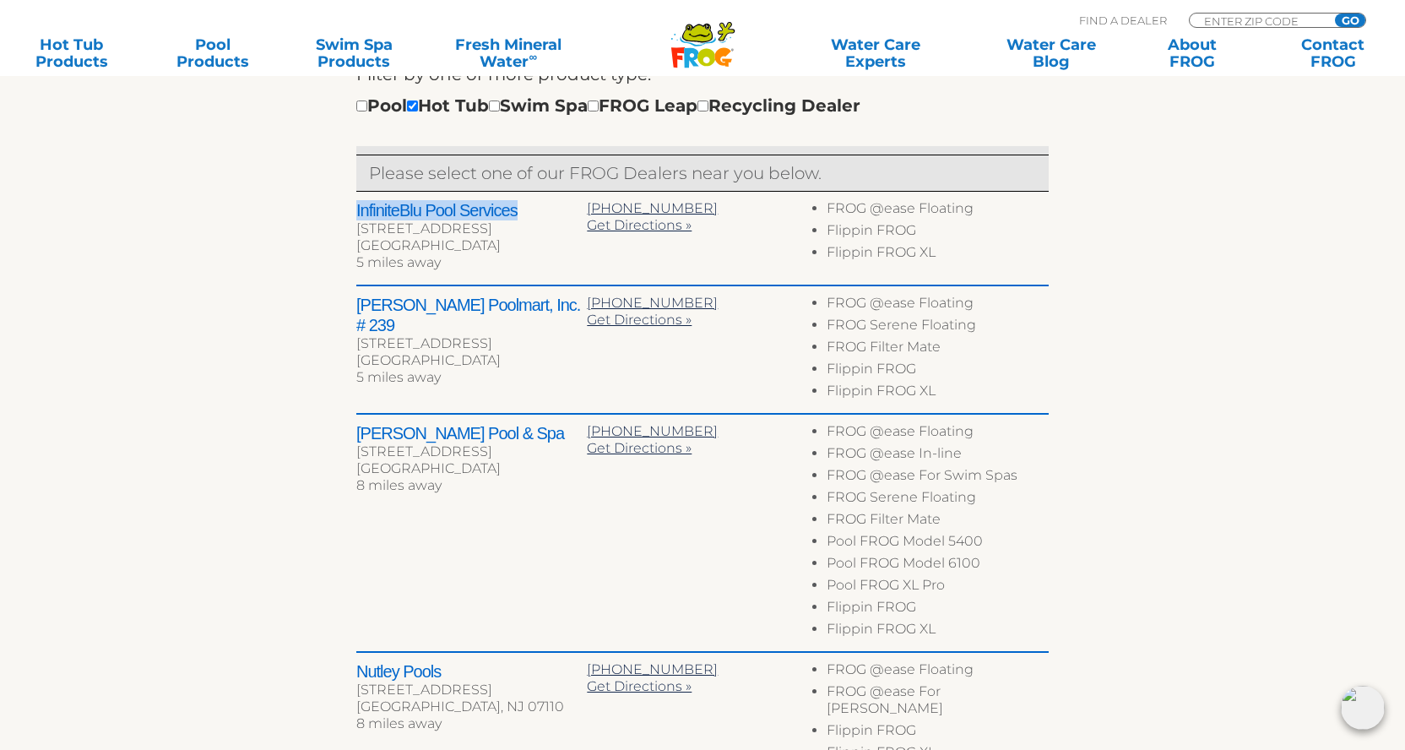
scroll to position [548, 0]
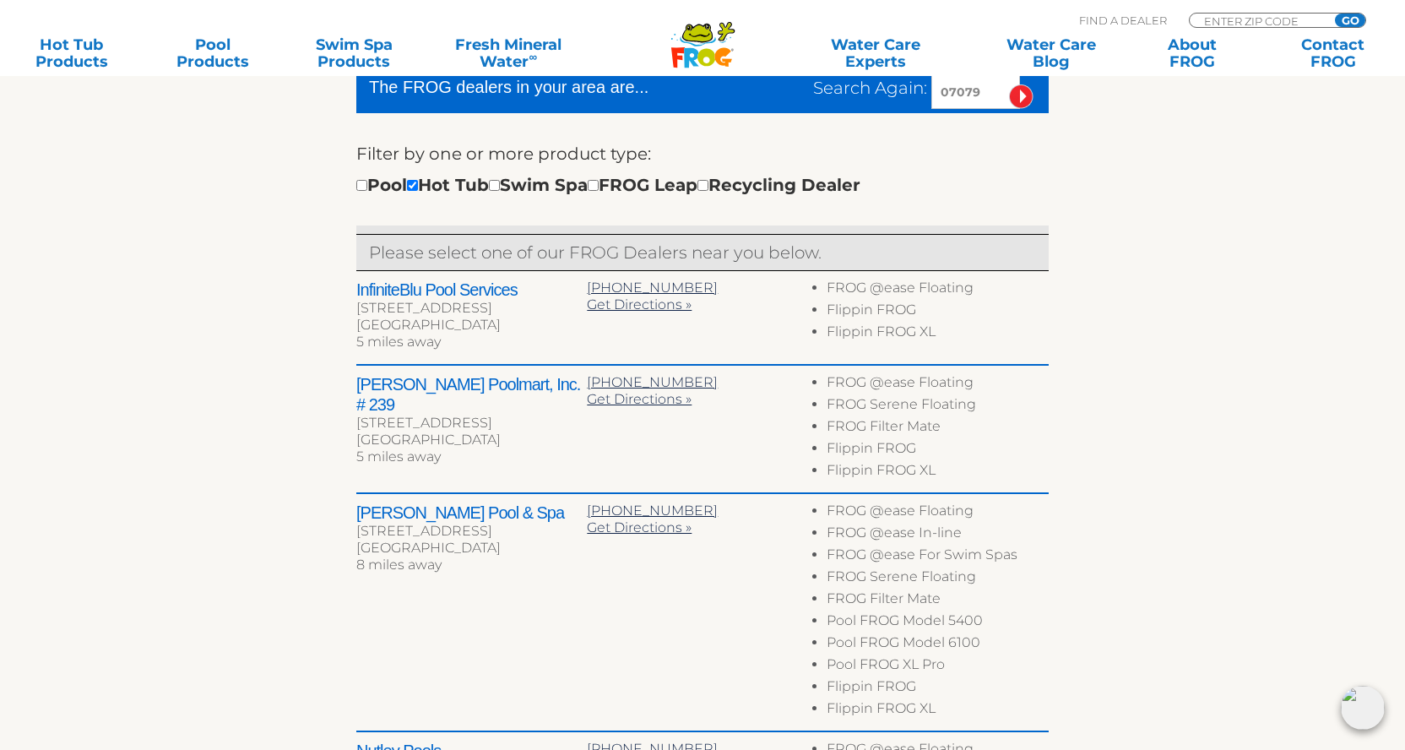
click at [546, 383] on h2 "[PERSON_NAME] Poolmart, Inc. # 239" at bounding box center [471, 394] width 230 height 41
drag, startPoint x: 525, startPoint y: 292, endPoint x: 341, endPoint y: 297, distance: 184.1
click at [341, 297] on div "← Move left → Move right ↑ Move up ↓ Move down + Zoom in - Zoom out Home Jump l…" at bounding box center [702, 523] width 1038 height 1286
drag, startPoint x: 545, startPoint y: 383, endPoint x: 346, endPoint y: 382, distance: 198.4
click at [346, 382] on div "← Move left → Move right ↑ Move up ↓ Move down + Zoom in - Zoom out Home Jump l…" at bounding box center [702, 523] width 1038 height 1286
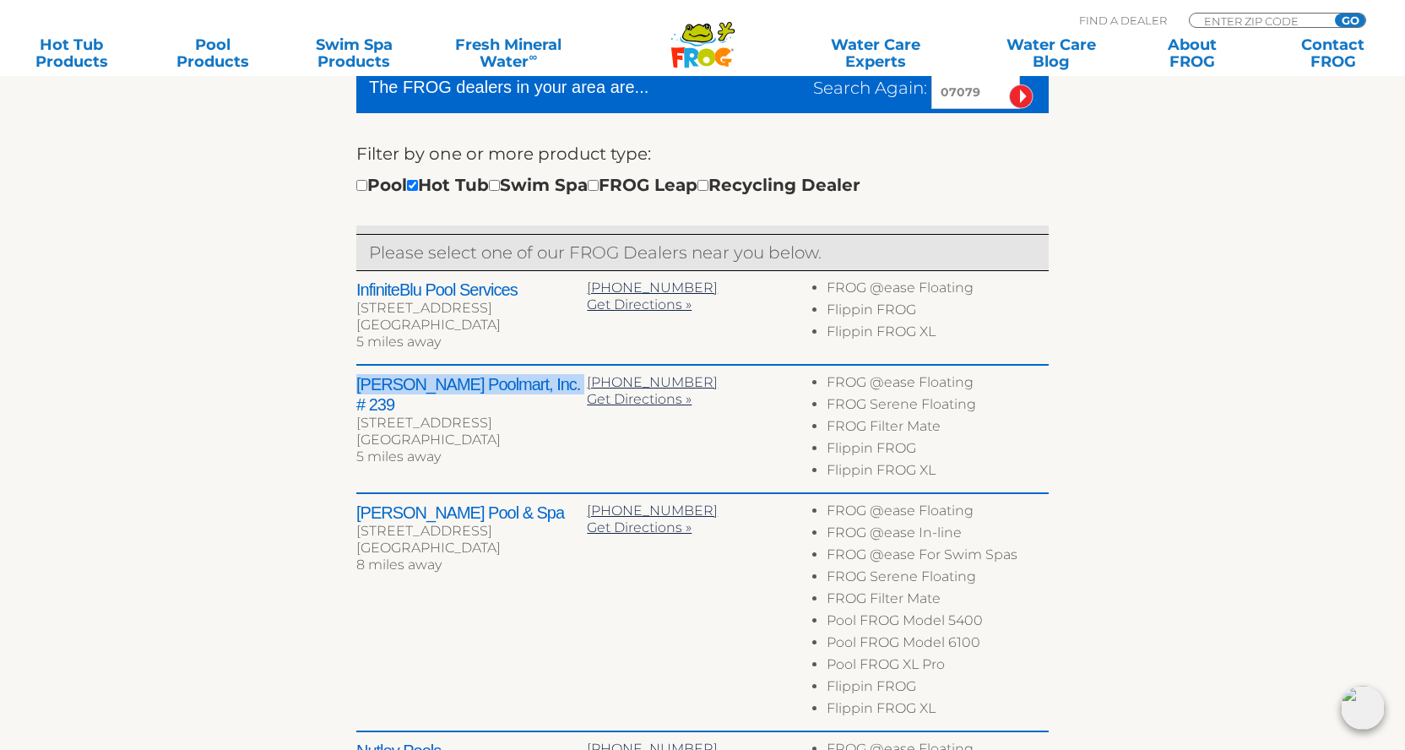
copy h2 "[PERSON_NAME] Poolmart, Inc. # 239"
click at [597, 399] on span "Get Directions »" at bounding box center [639, 399] width 105 height 16
